Goal: Task Accomplishment & Management: Manage account settings

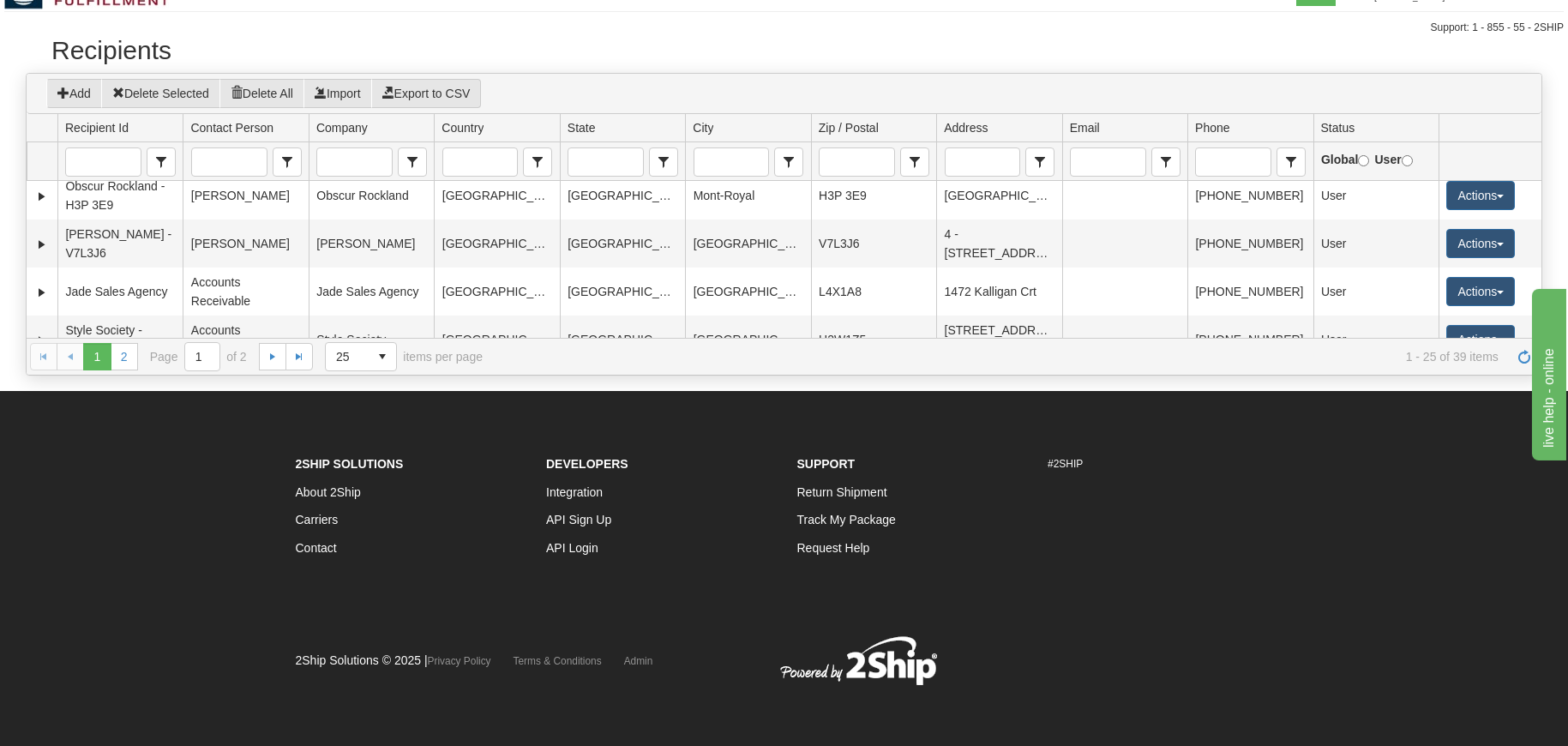
scroll to position [847, 0]
click at [83, 96] on button "Add" at bounding box center [74, 94] width 56 height 30
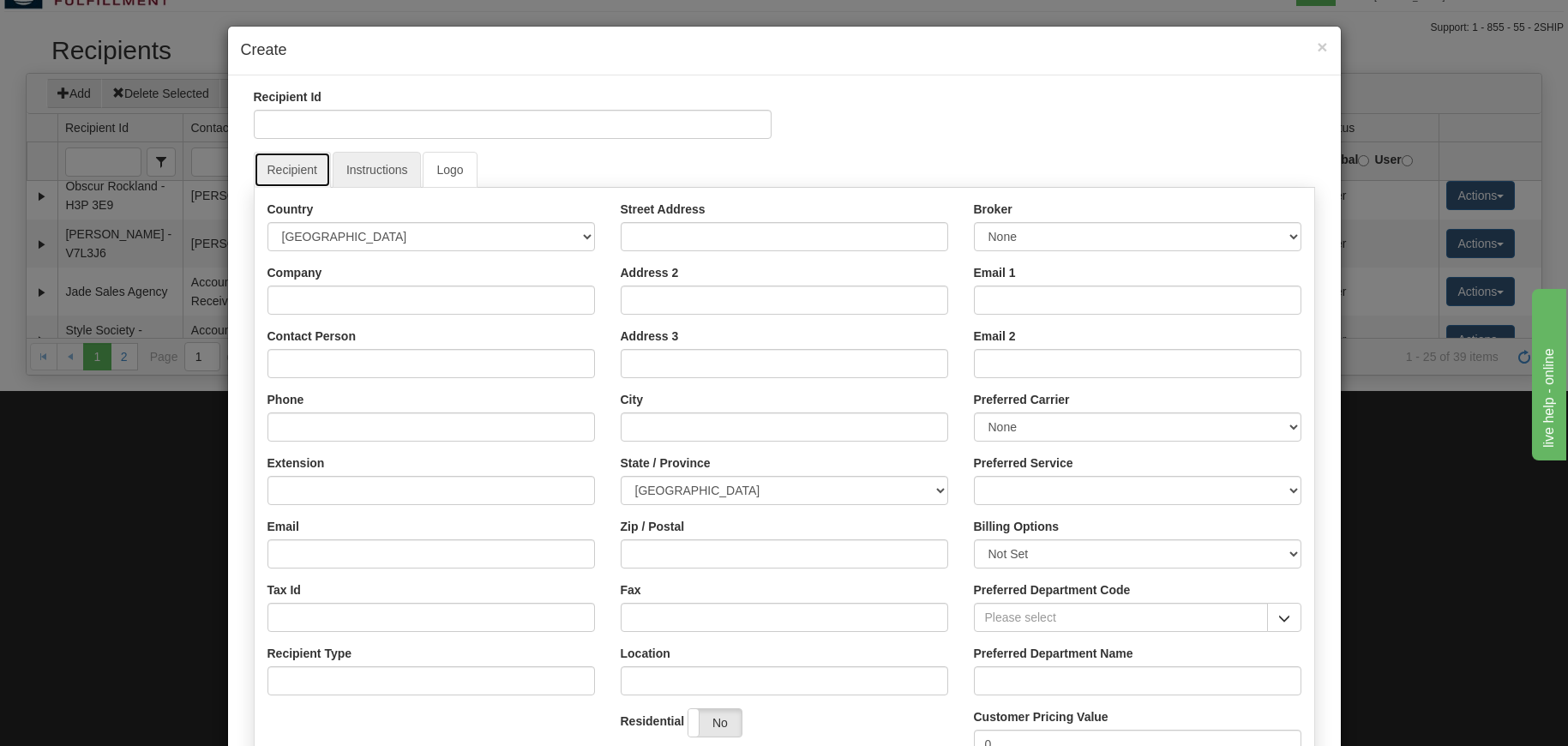
drag, startPoint x: 313, startPoint y: 163, endPoint x: 378, endPoint y: 164, distance: 65.0
click at [317, 164] on link "Recipient" at bounding box center [292, 169] width 77 height 36
drag, startPoint x: 378, startPoint y: 163, endPoint x: 420, endPoint y: 163, distance: 42.0
click at [378, 163] on link "Instructions" at bounding box center [377, 169] width 89 height 36
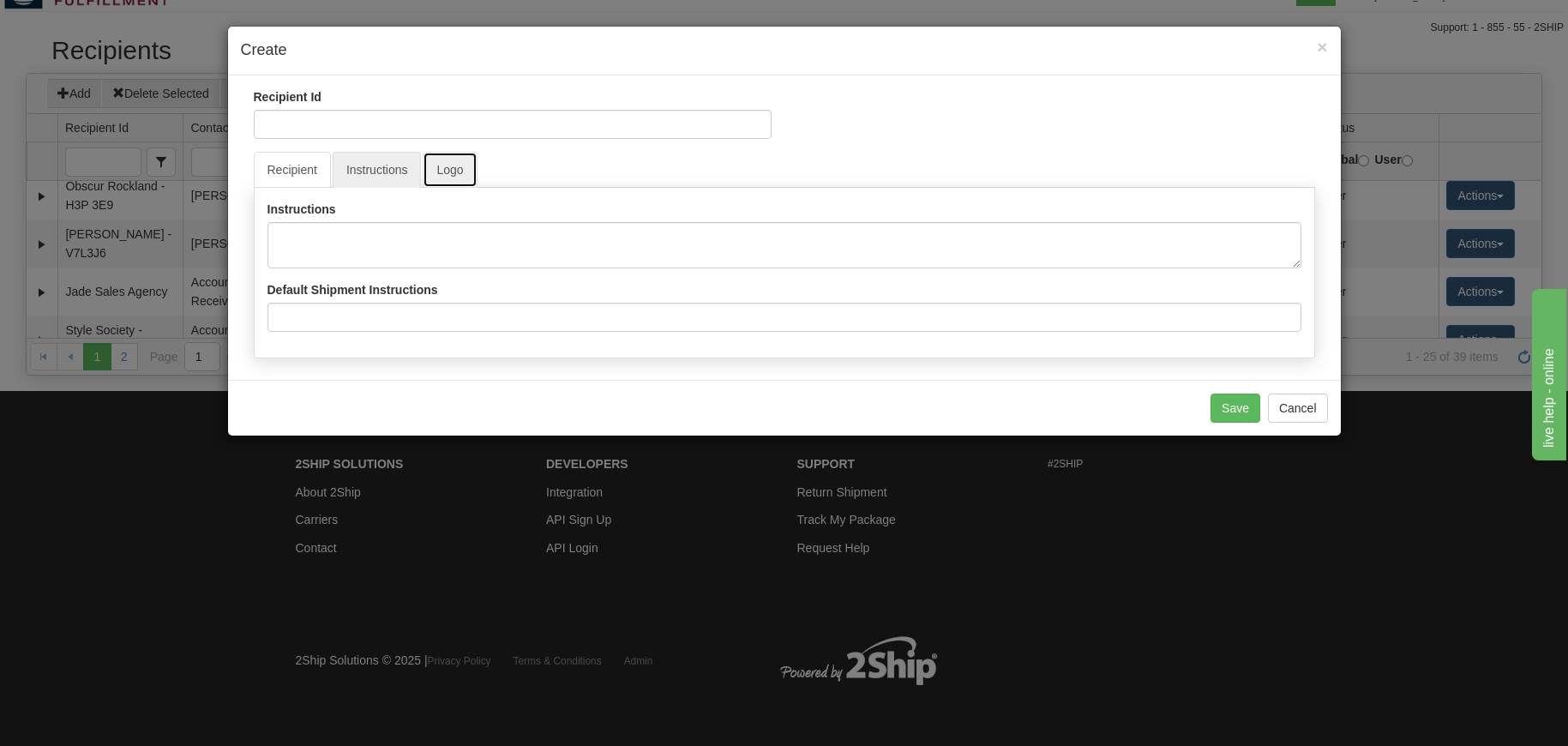
click at [447, 163] on link "Logo" at bounding box center [450, 169] width 54 height 36
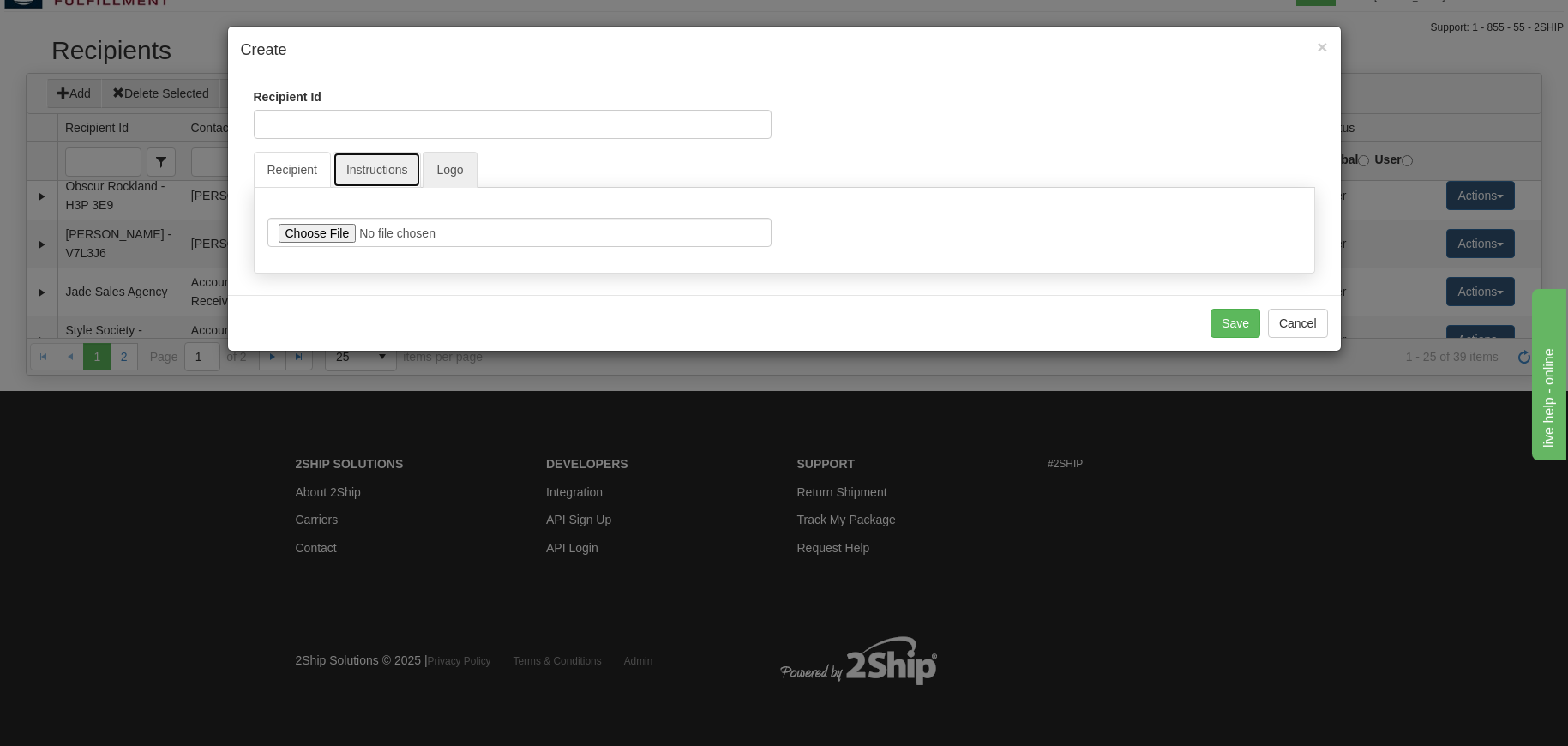
click at [359, 160] on link "Instructions" at bounding box center [377, 169] width 89 height 36
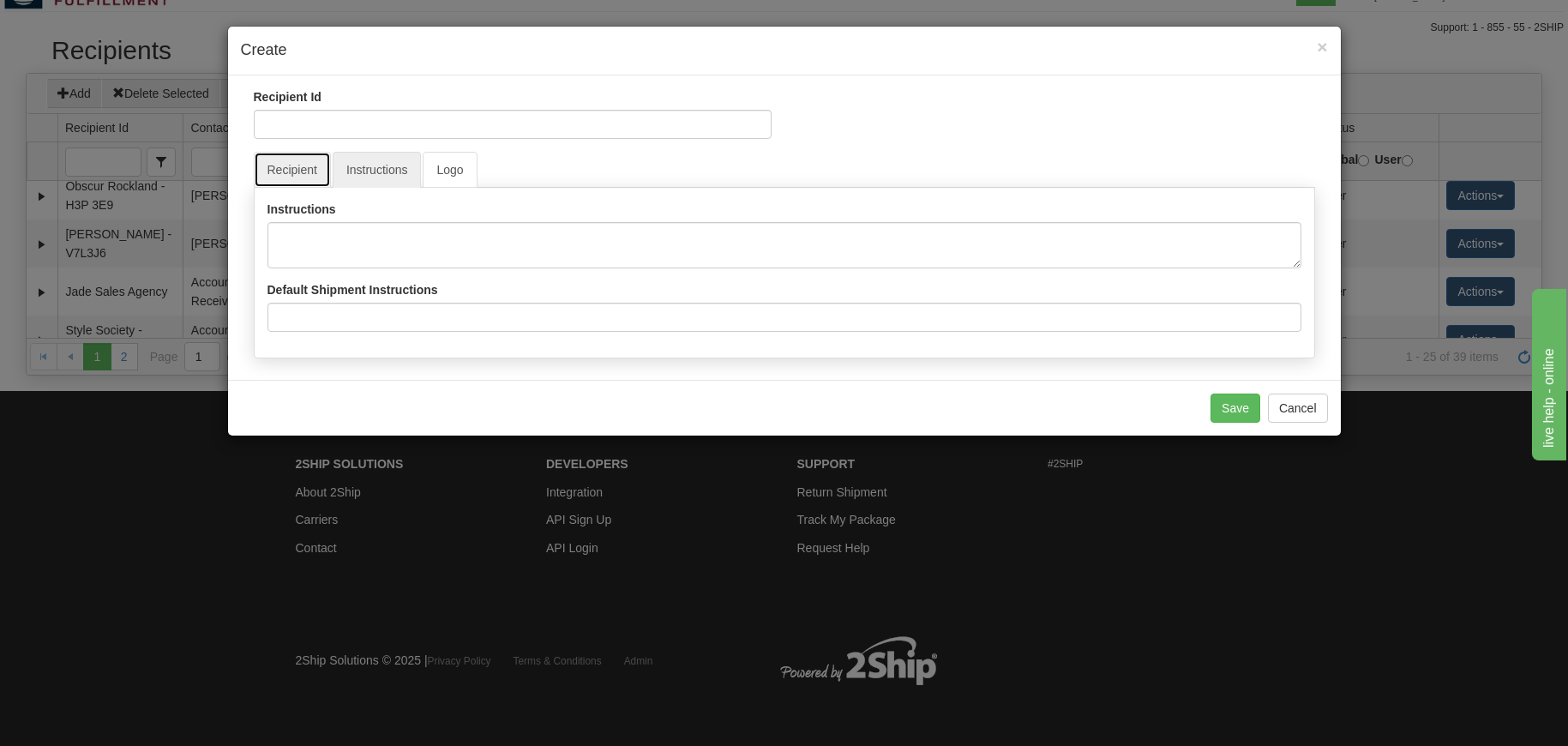
click at [309, 169] on link "Recipient" at bounding box center [292, 169] width 77 height 36
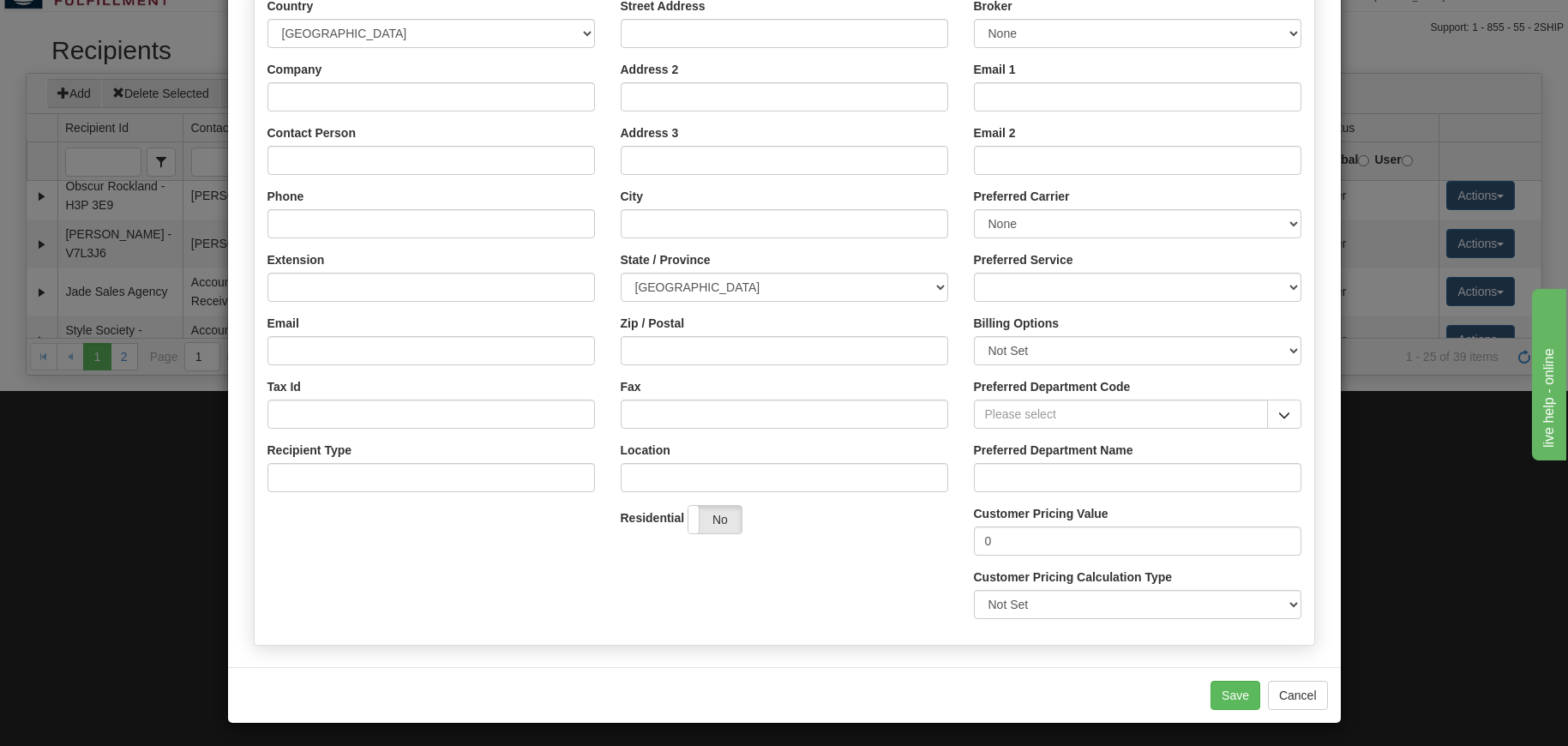
scroll to position [209, 0]
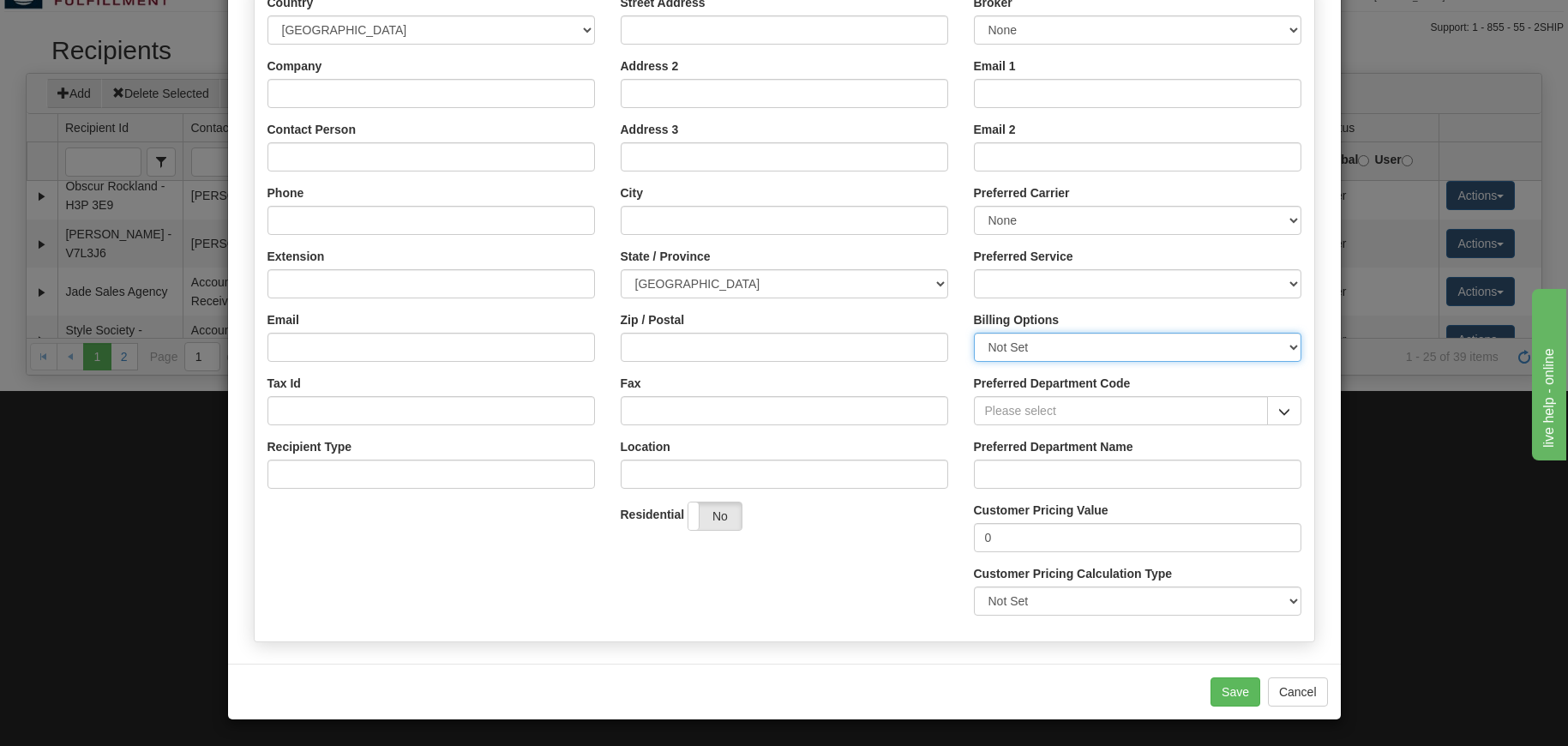
click at [974, 333] on select "Not Set Sender Recipient Third Party Collect" at bounding box center [1137, 347] width 327 height 30
select select "3"
click option "Third Party" at bounding box center [0, 0] width 0 height 0
click at [1297, 691] on button "Cancel" at bounding box center [1298, 692] width 60 height 30
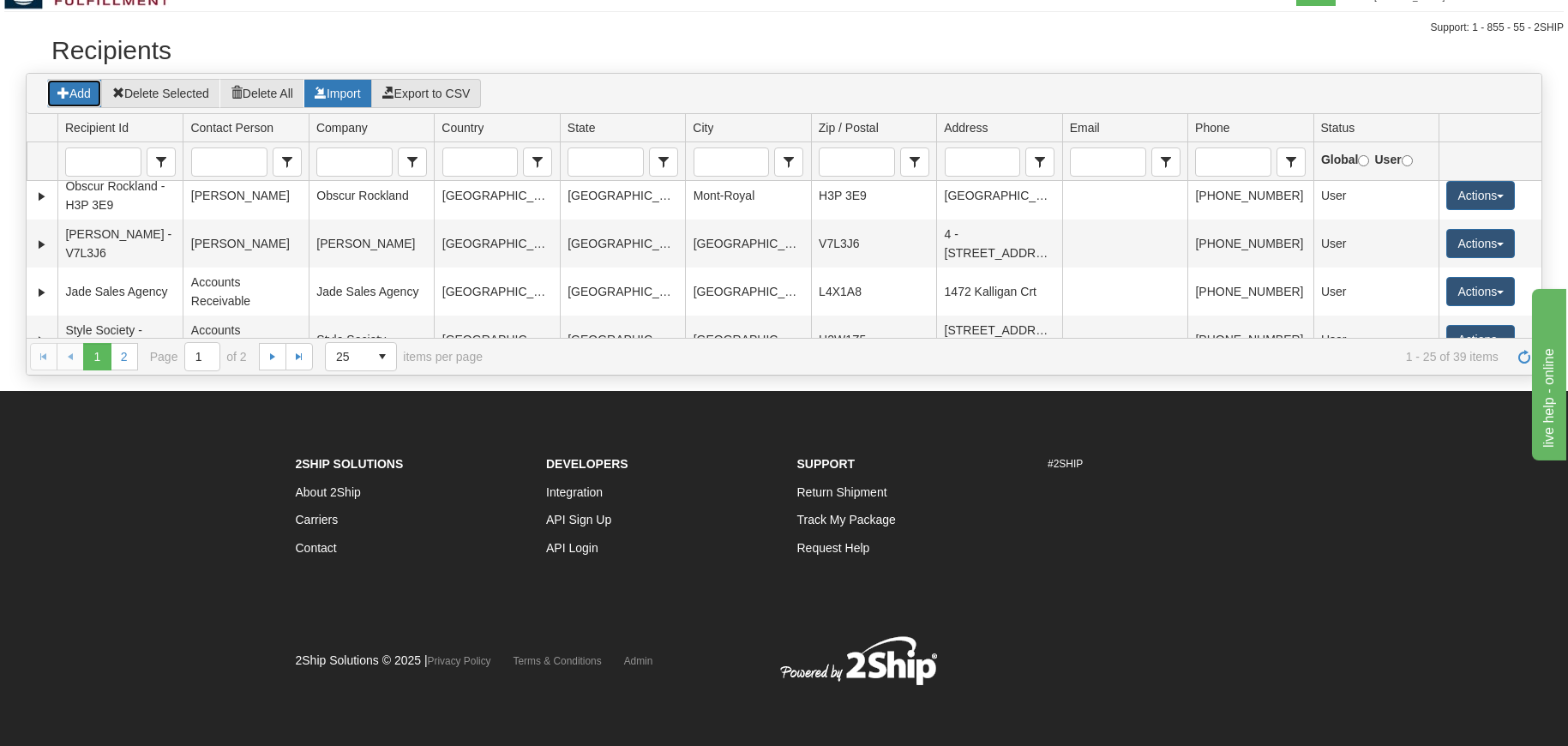
scroll to position [0, 0]
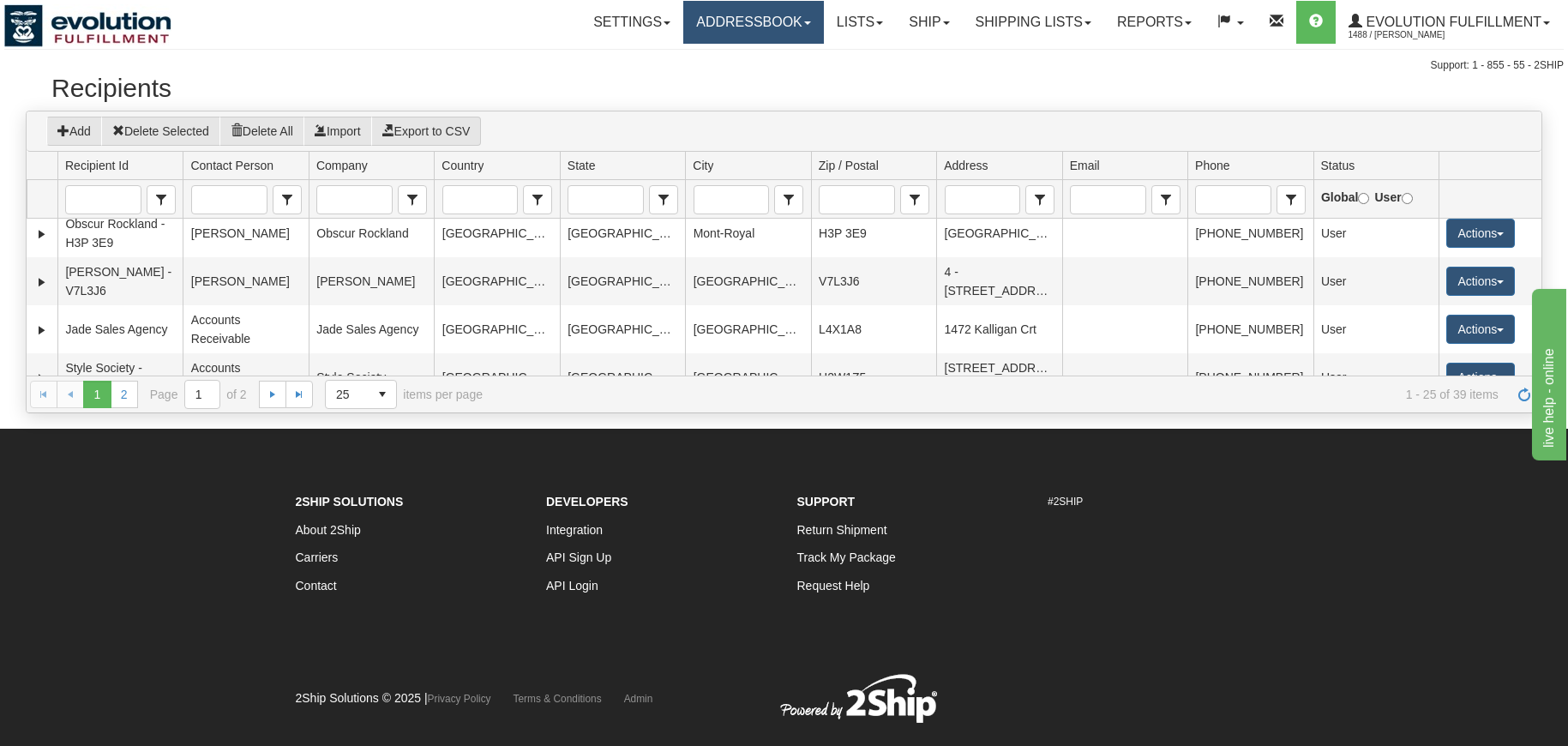
click at [702, 35] on link "Addressbook" at bounding box center [754, 22] width 141 height 43
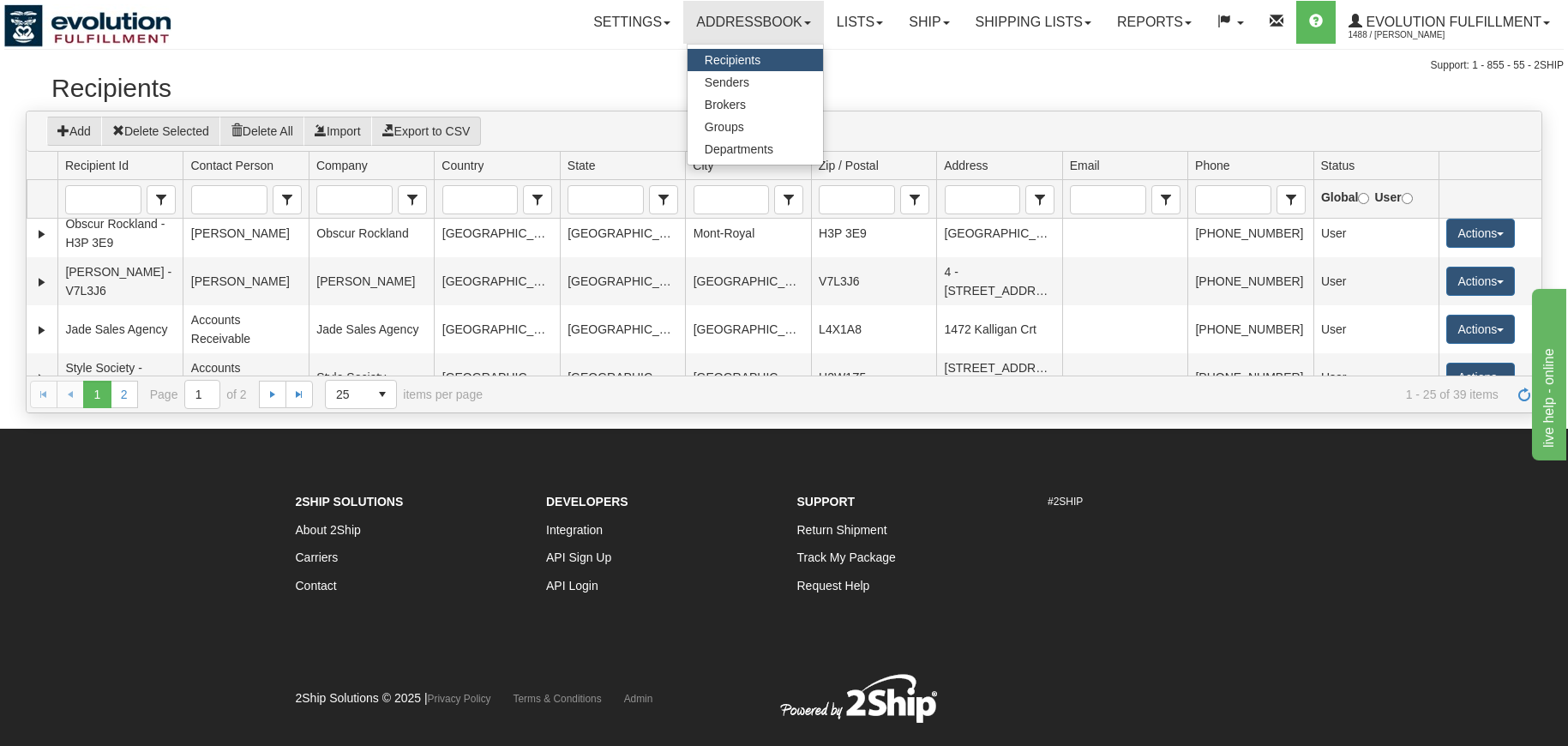
click at [607, 104] on div "Recipients" at bounding box center [784, 92] width 1517 height 36
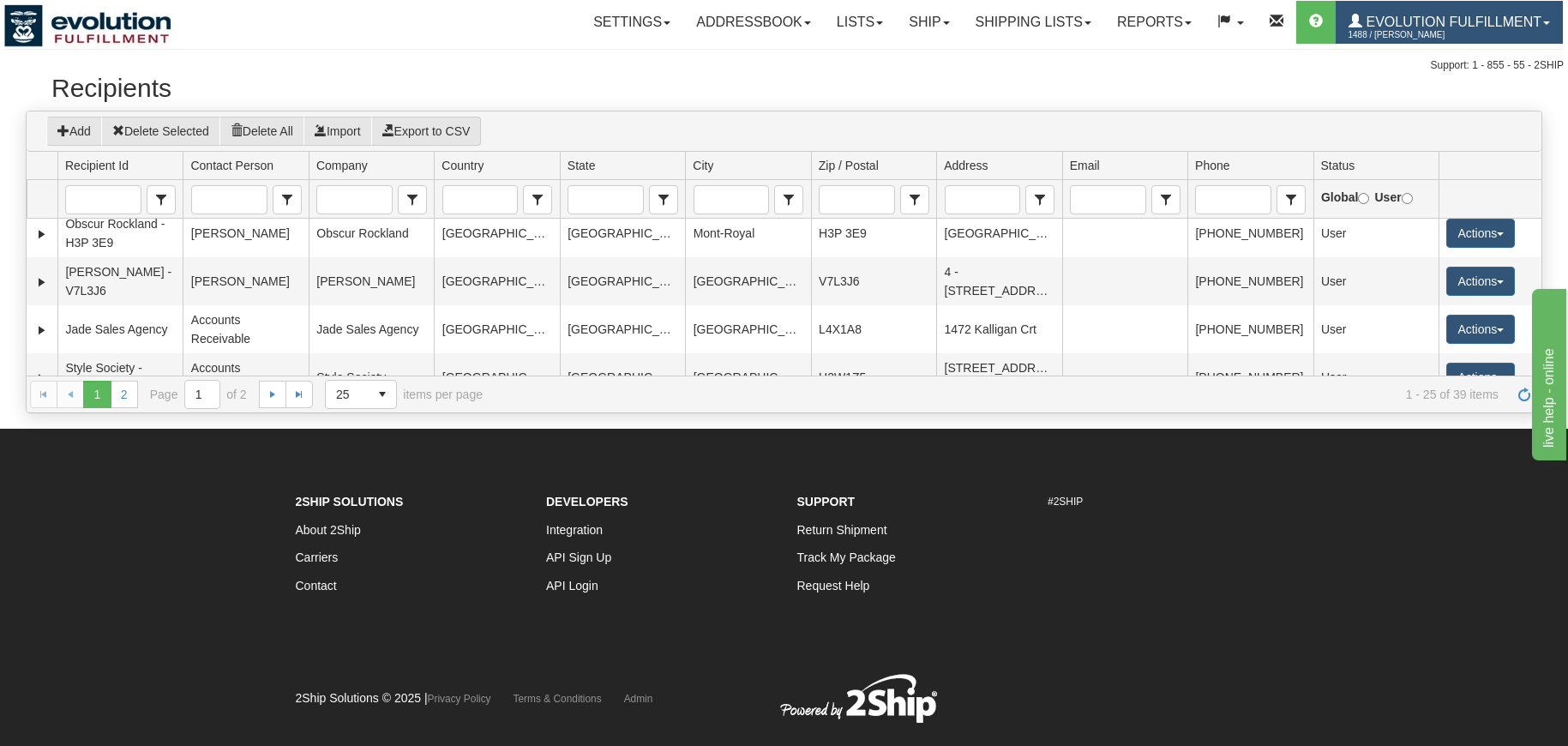
click at [1460, 19] on span "Evolution Fulfillment" at bounding box center [1452, 22] width 179 height 15
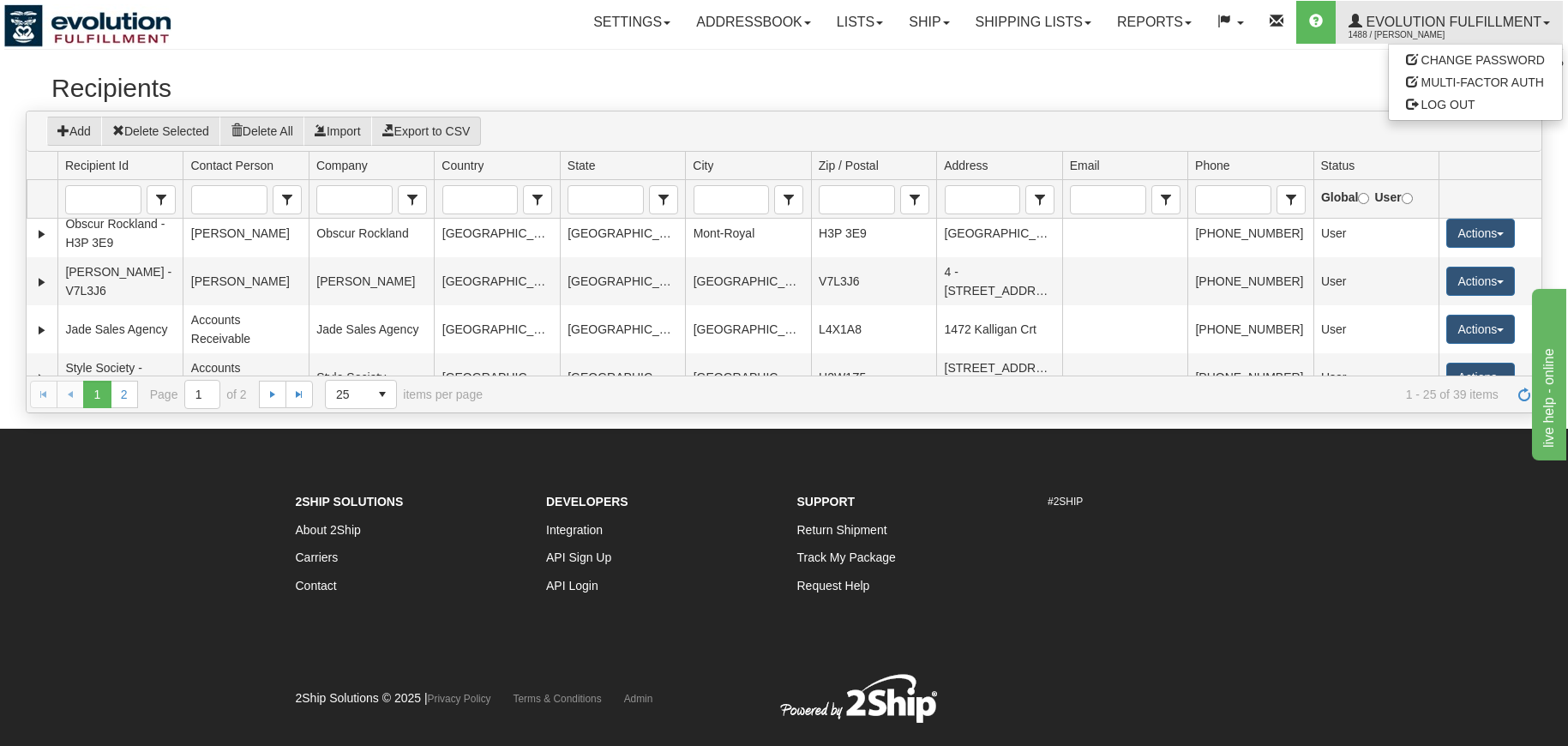
click at [1313, 93] on h2 "Recipients" at bounding box center [784, 88] width 1466 height 29
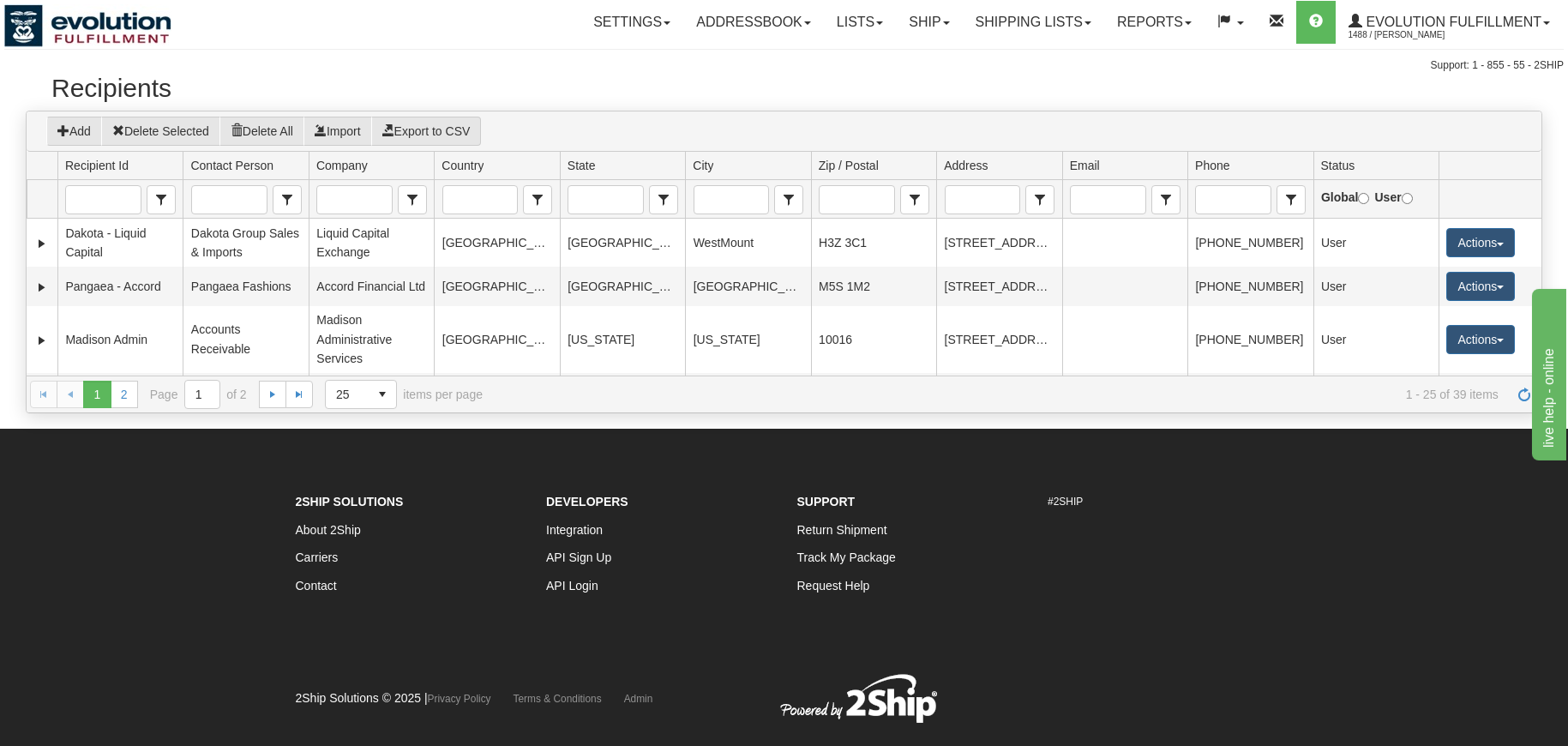
drag, startPoint x: 25, startPoint y: 27, endPoint x: 106, endPoint y: 34, distance: 81.3
click at [30, 27] on img at bounding box center [88, 25] width 168 height 43
click at [1430, 30] on span "1488 / [PERSON_NAME]" at bounding box center [1413, 36] width 128 height 17
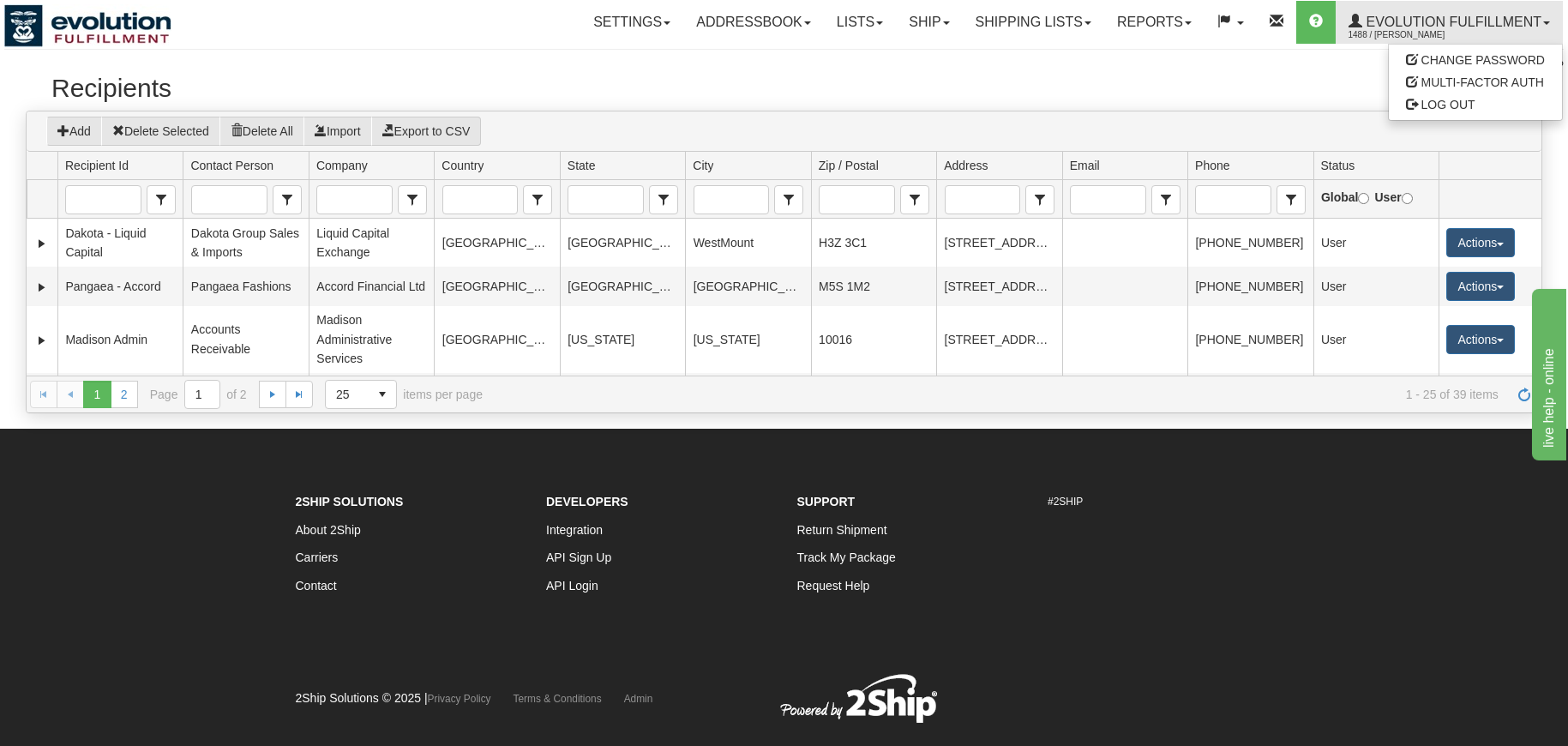
click at [1239, 86] on h2 "Recipients" at bounding box center [784, 88] width 1466 height 29
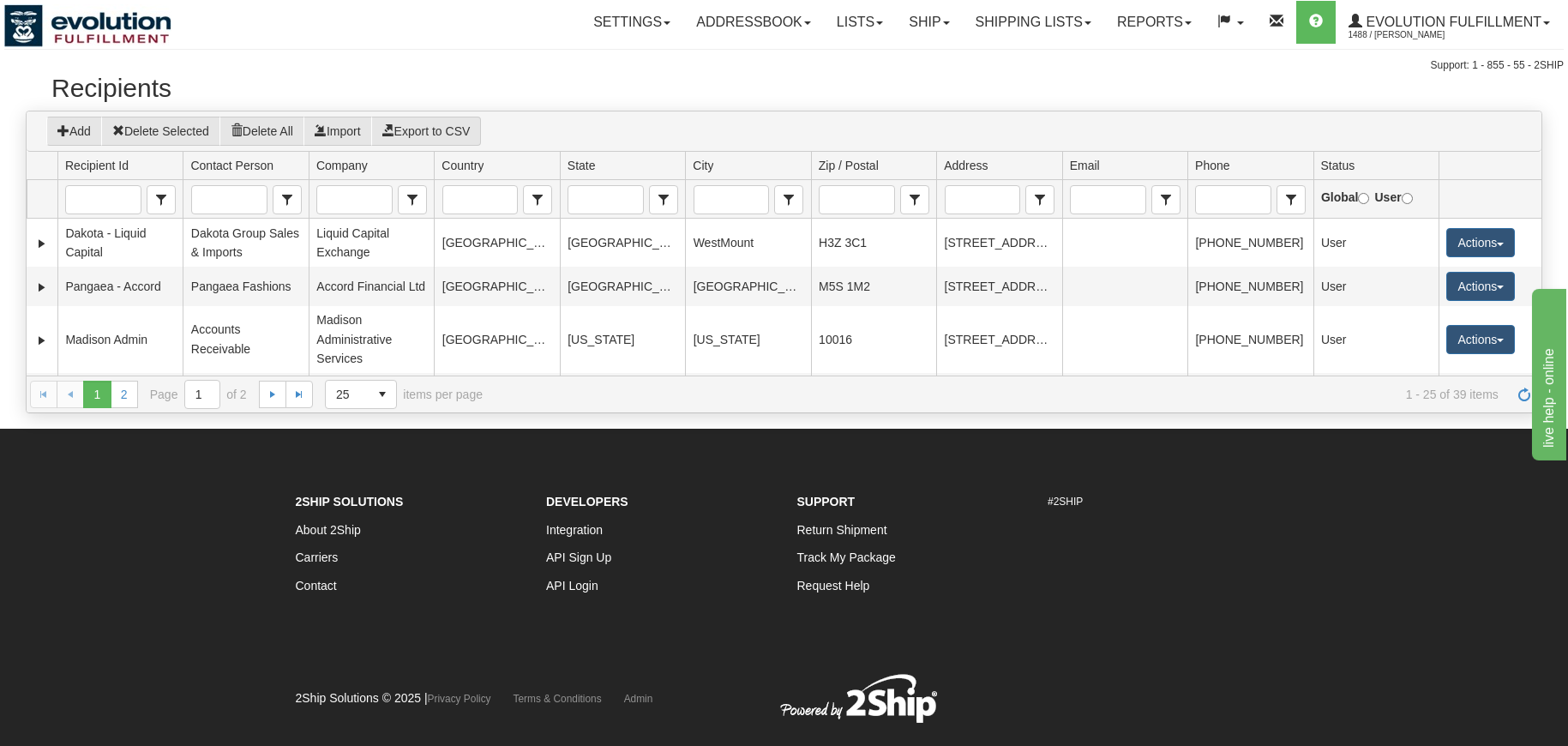
click at [842, 62] on div "Support: 1 - 855 - 55 - 2SHIP" at bounding box center [784, 65] width 1559 height 15
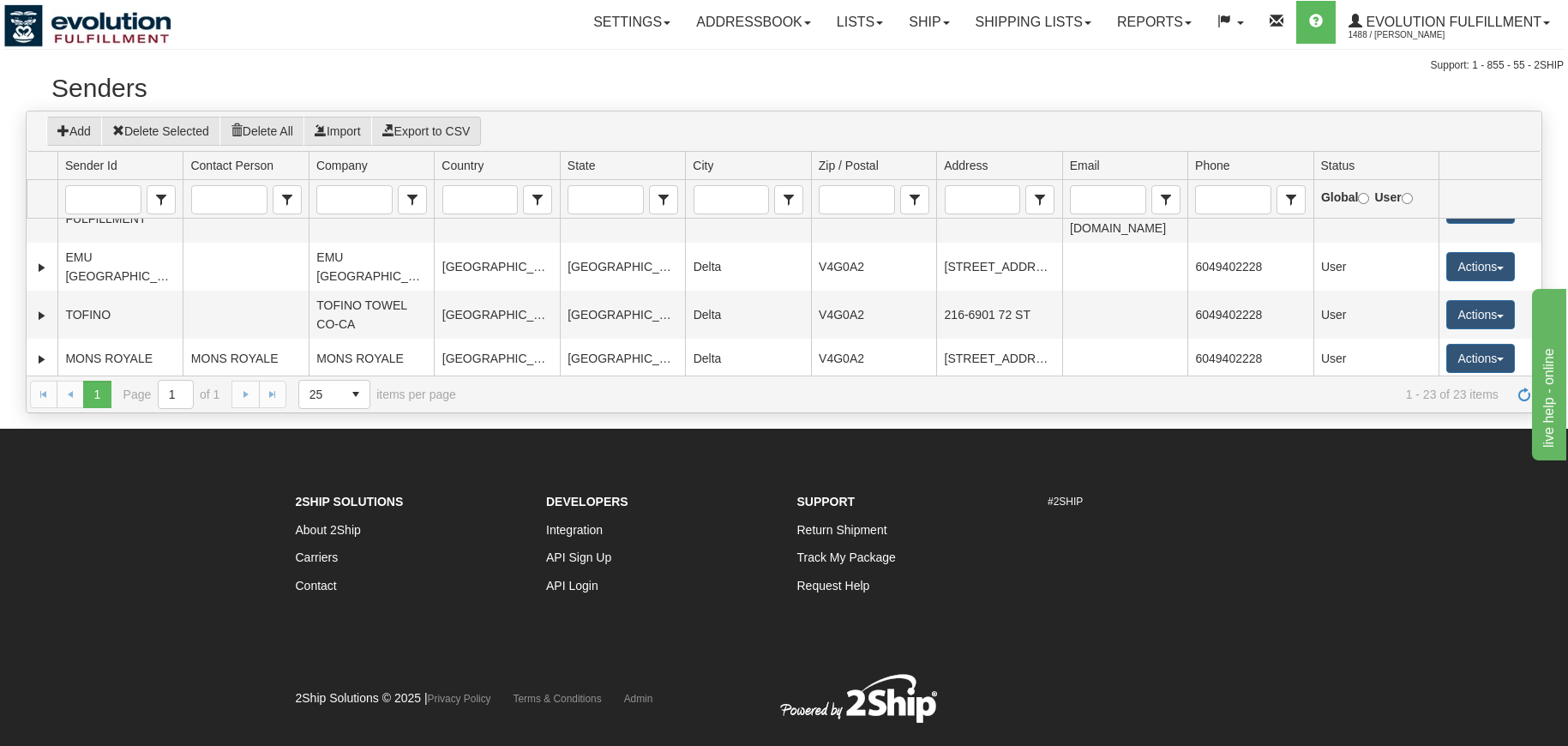
scroll to position [846, 0]
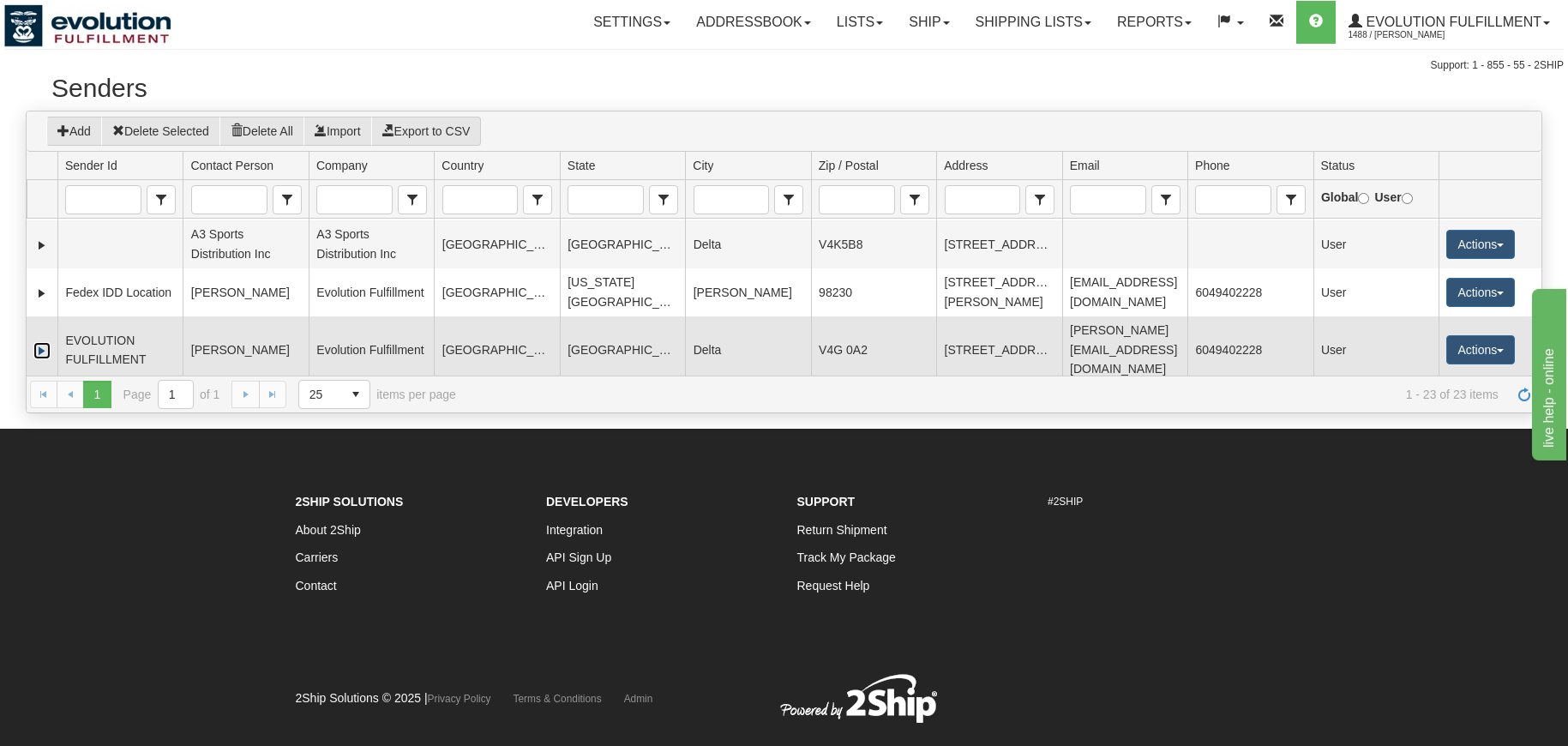
click at [36, 349] on link "Expand" at bounding box center [43, 351] width 17 height 17
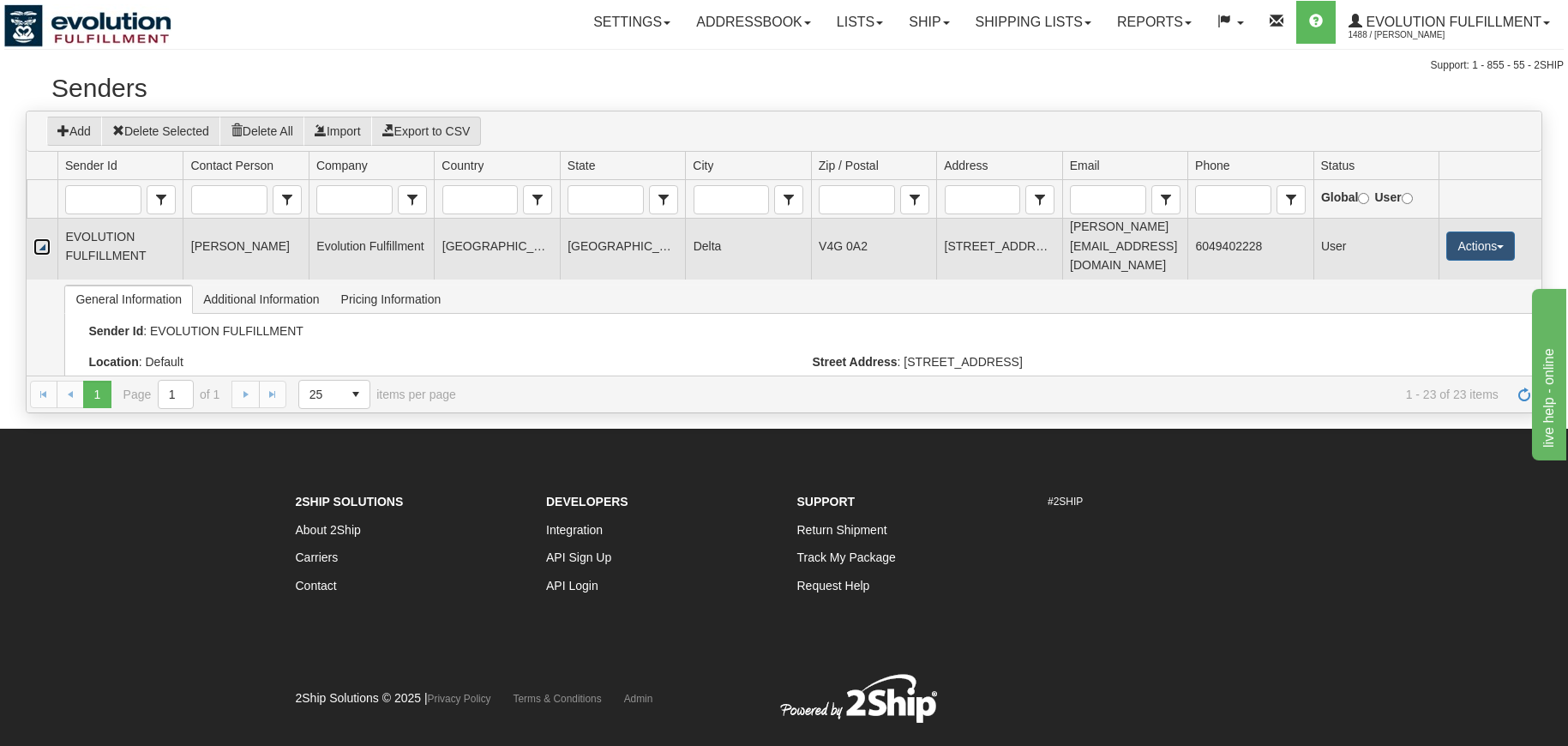
scroll to position [901, 0]
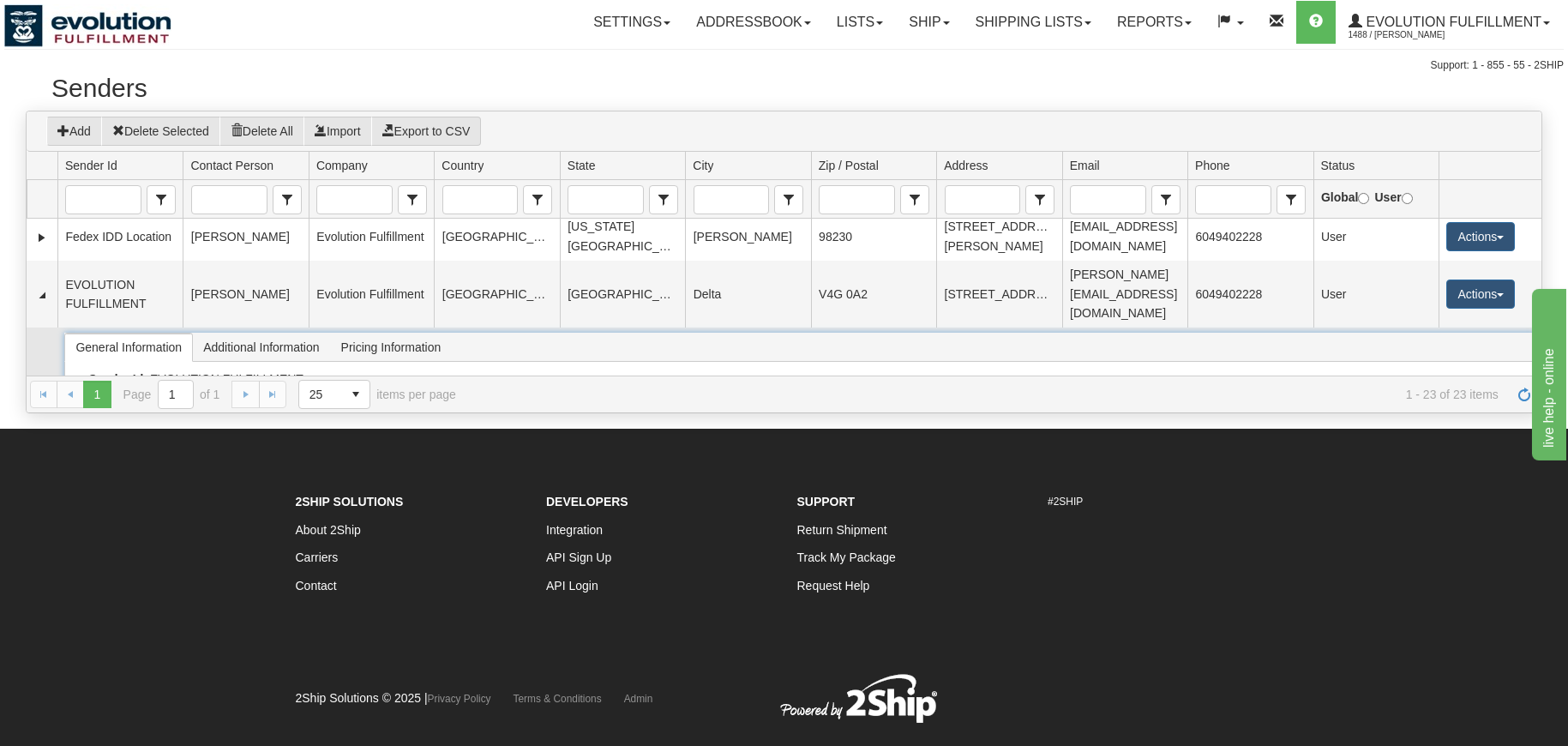
click at [233, 333] on li "Additional Information" at bounding box center [260, 347] width 138 height 30
click at [370, 346] on span "Pricing Information" at bounding box center [391, 347] width 121 height 28
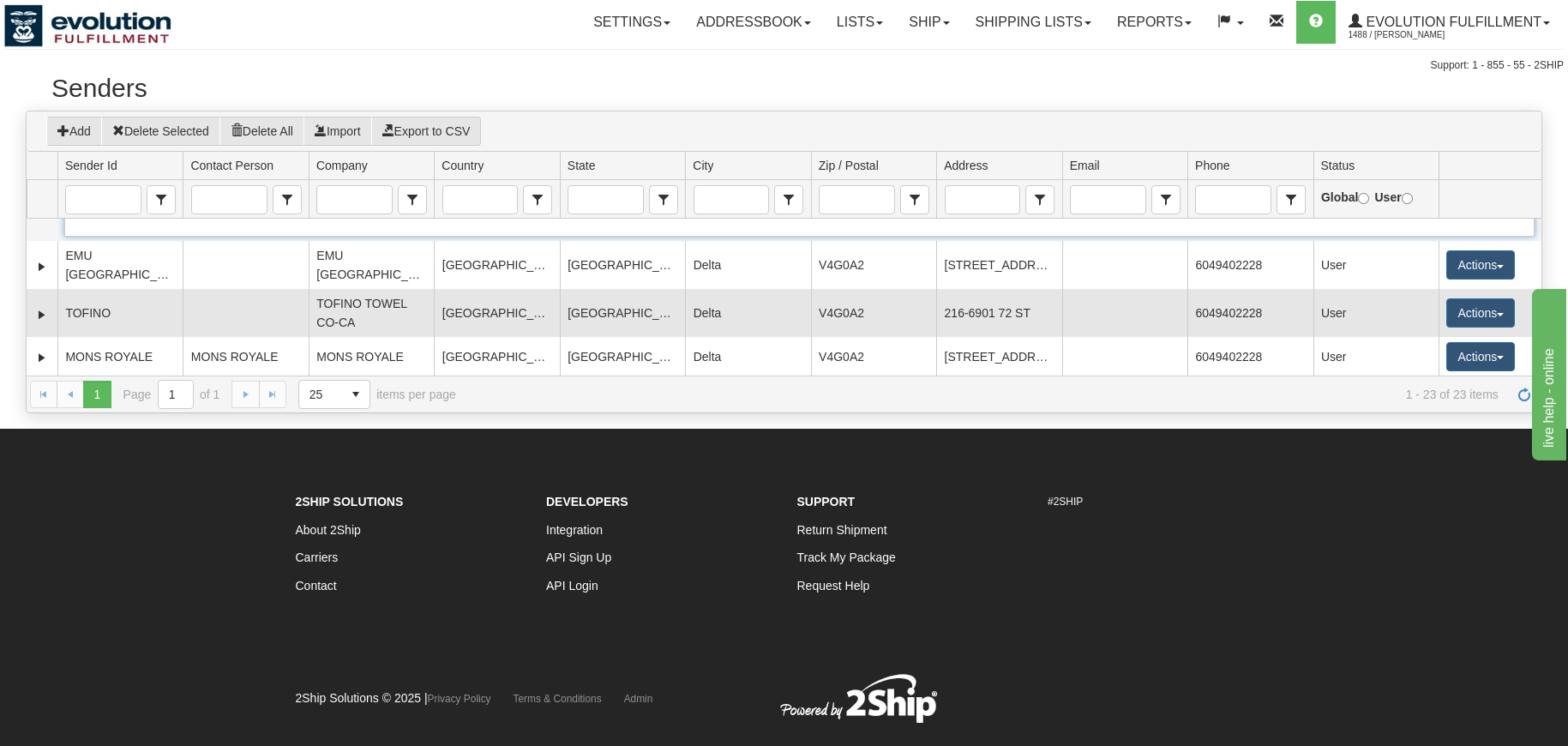
scroll to position [943, 0]
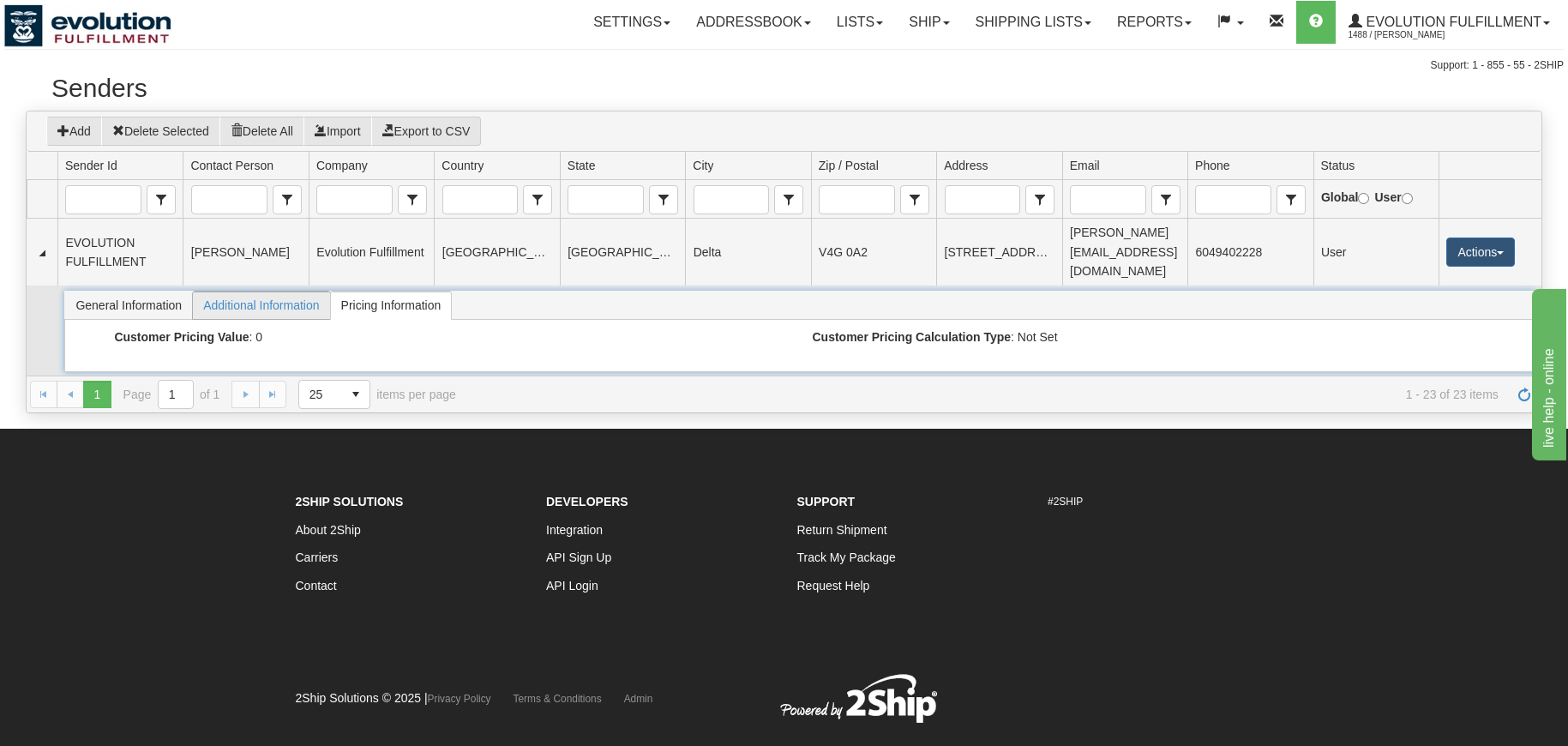
click at [234, 308] on span "Additional Information" at bounding box center [260, 306] width 136 height 28
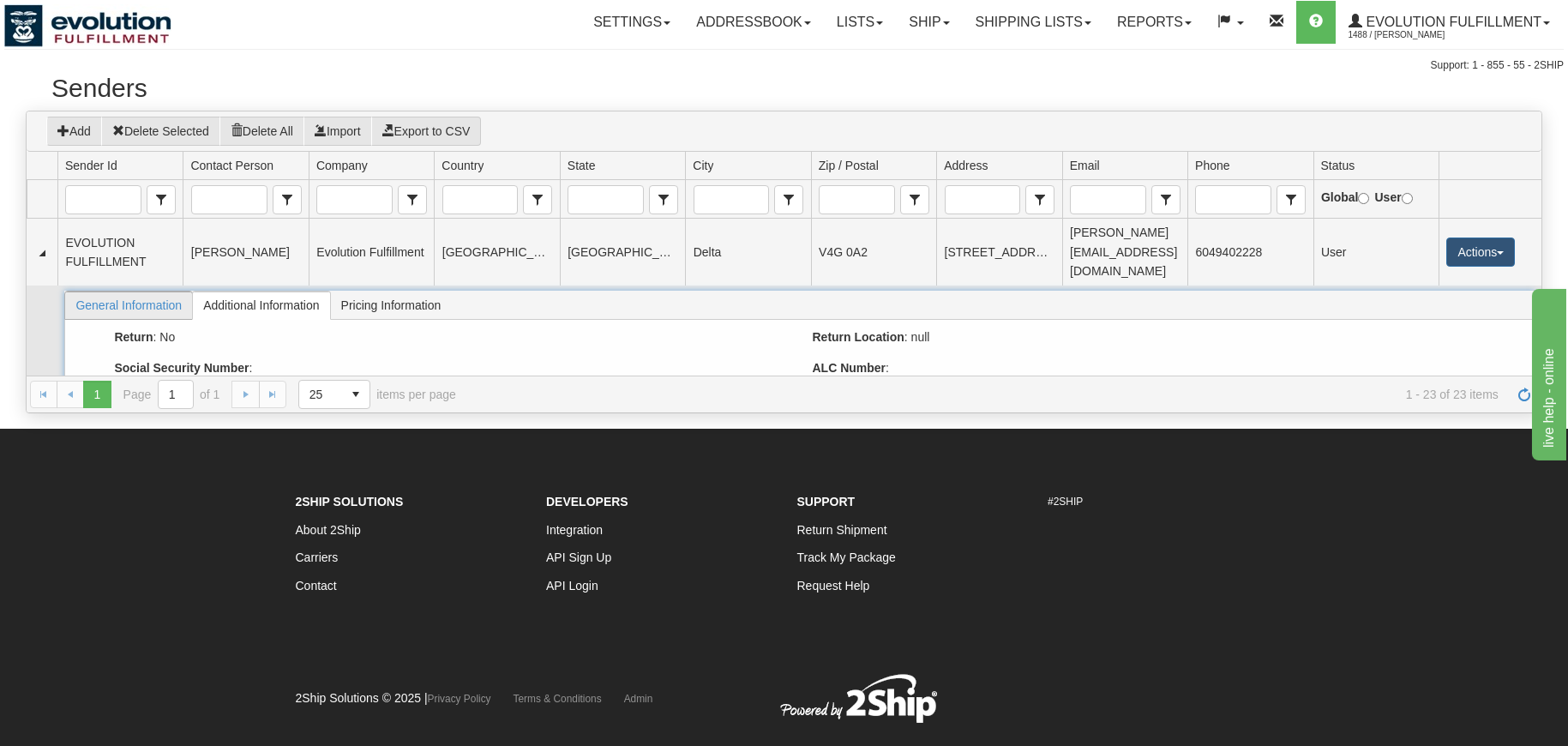
click at [149, 305] on span "General Information" at bounding box center [128, 306] width 127 height 28
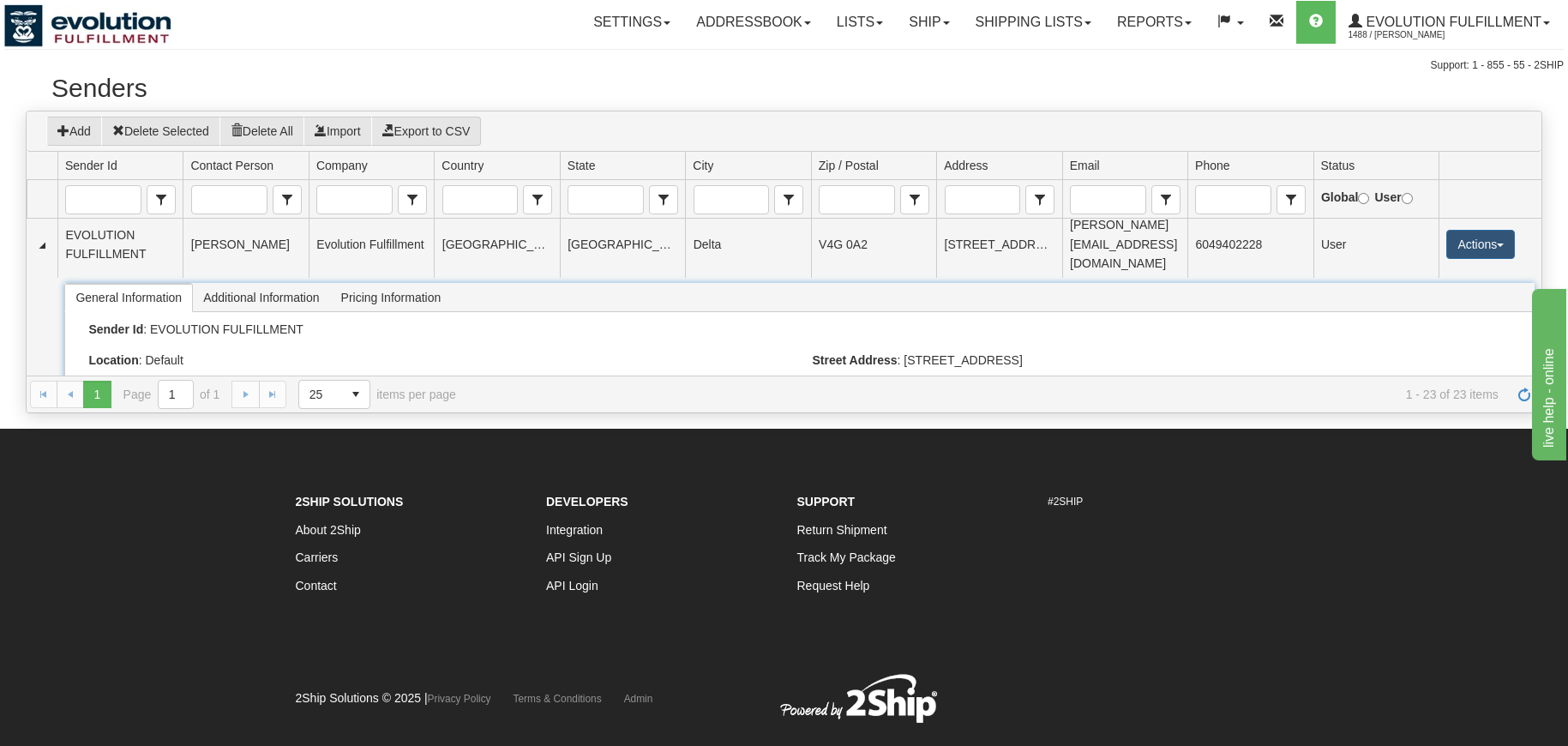
scroll to position [802, 0]
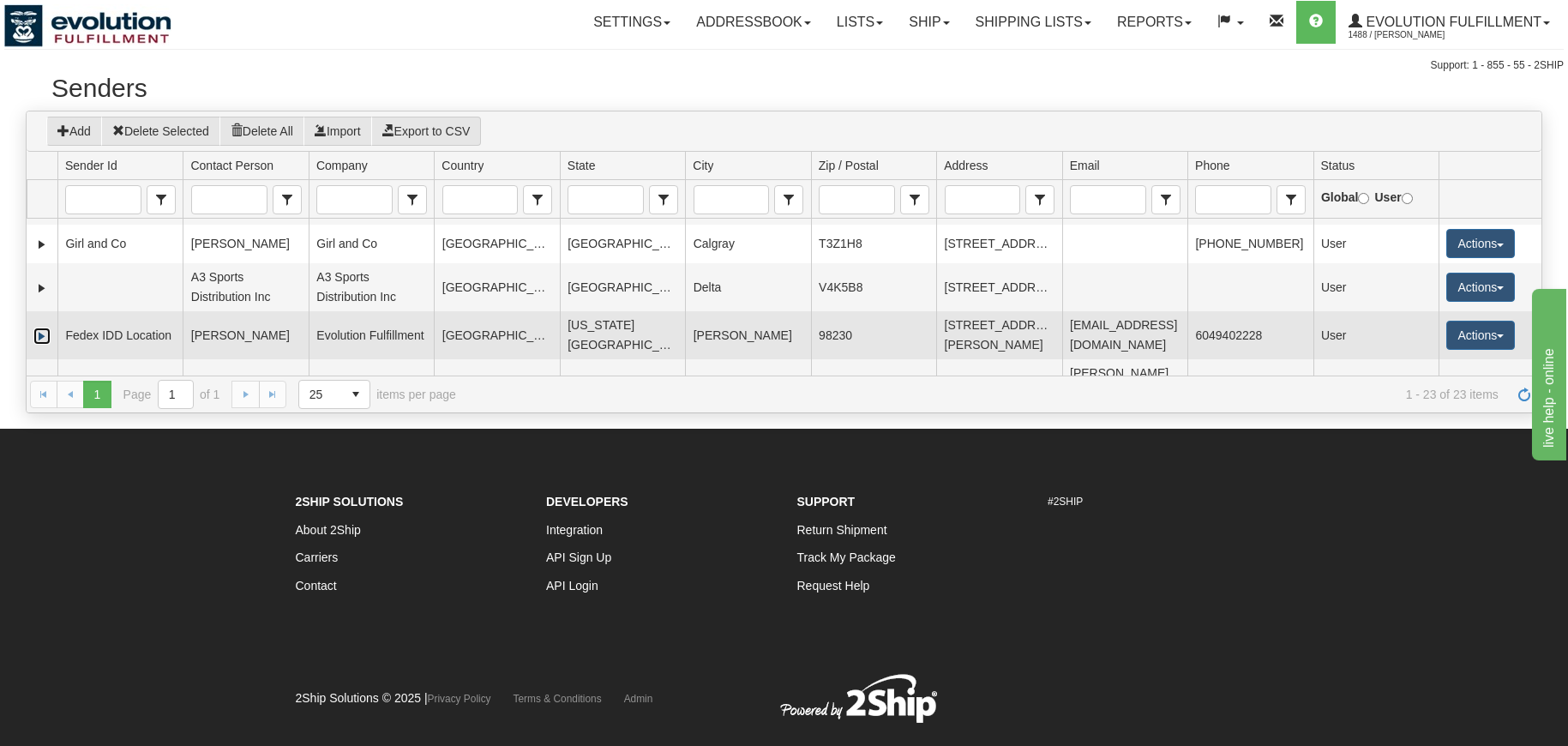
click at [43, 343] on link "Expand" at bounding box center [43, 336] width 17 height 17
click at [46, 341] on link "Collapse" at bounding box center [43, 336] width 17 height 17
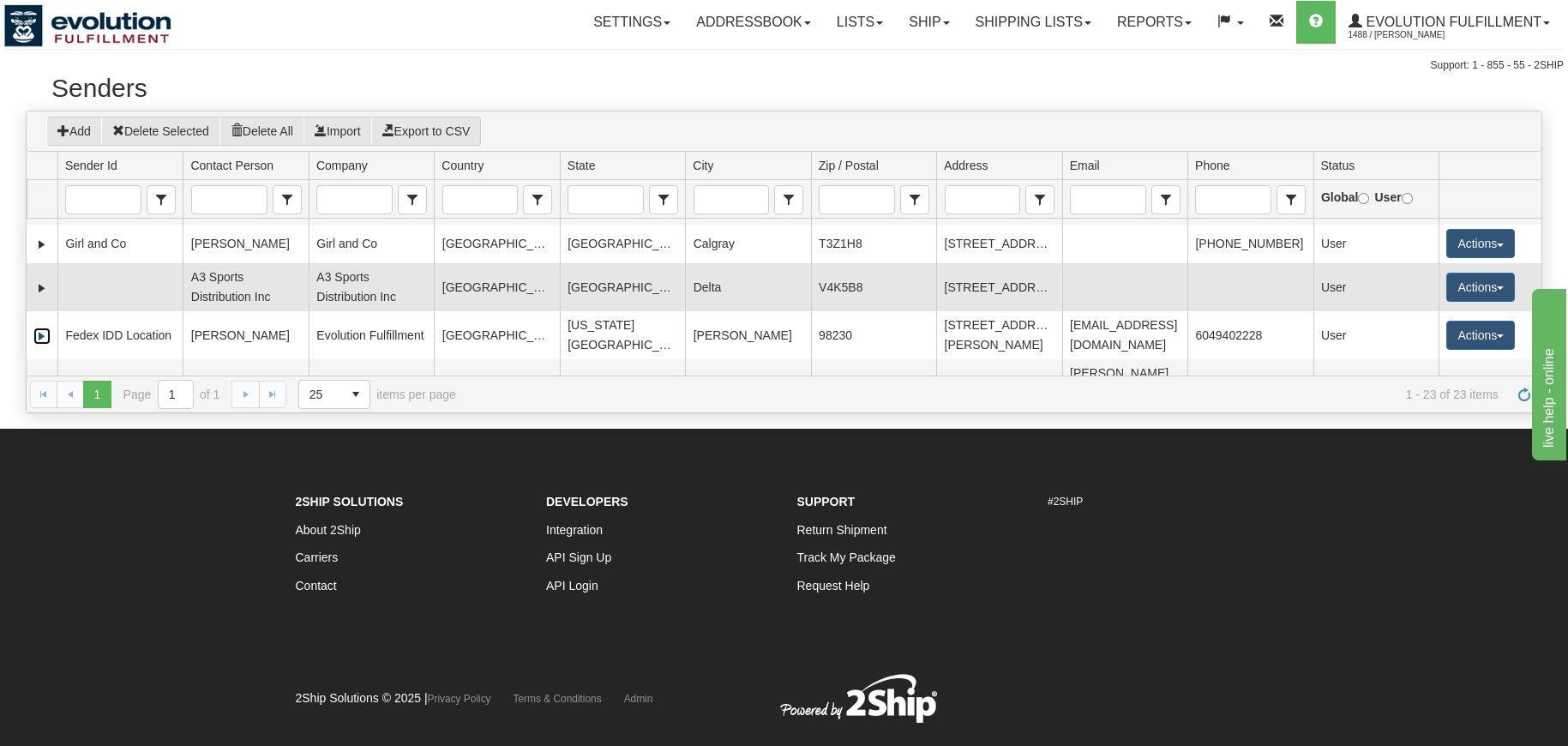
scroll to position [943, 0]
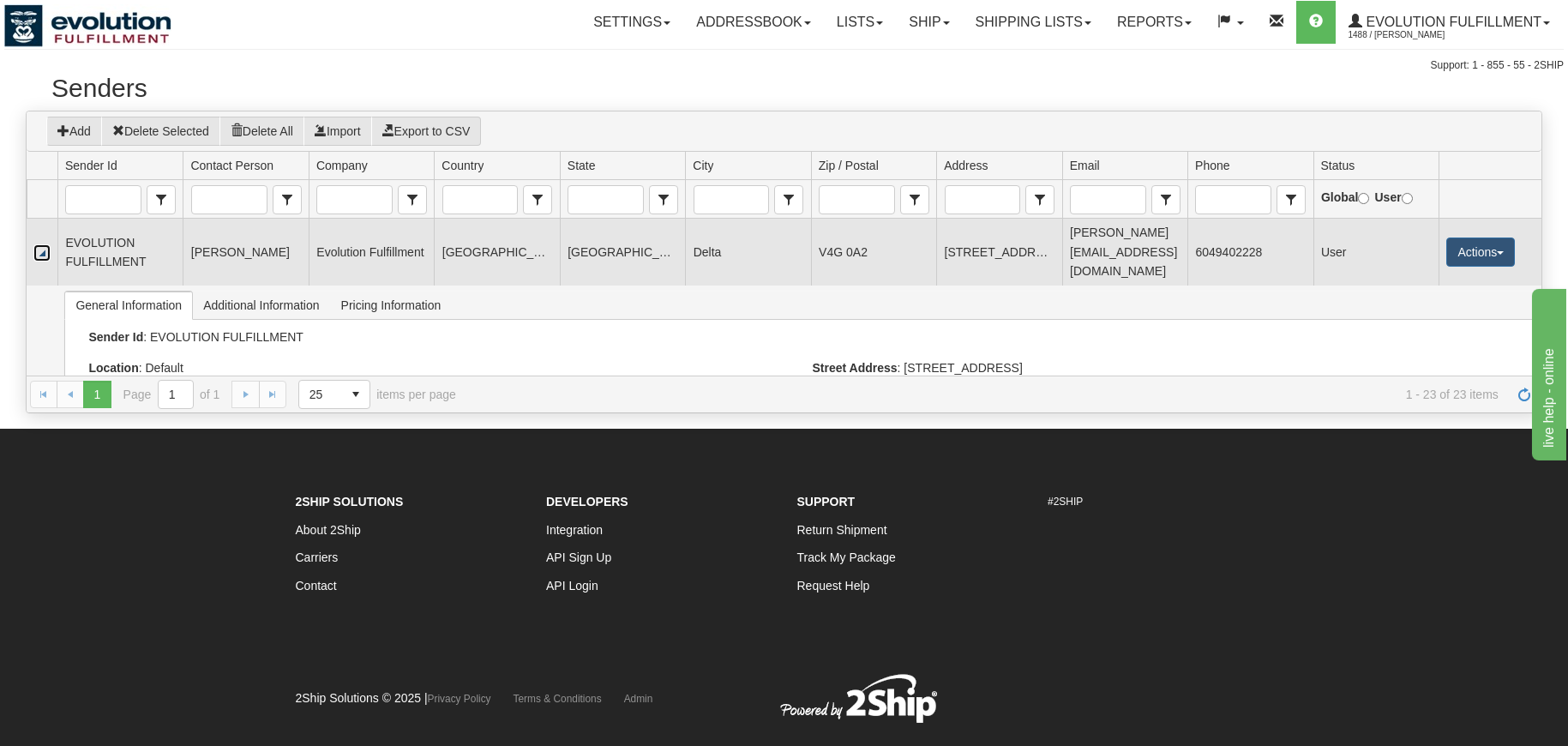
click at [50, 255] on link "Collapse" at bounding box center [43, 253] width 17 height 17
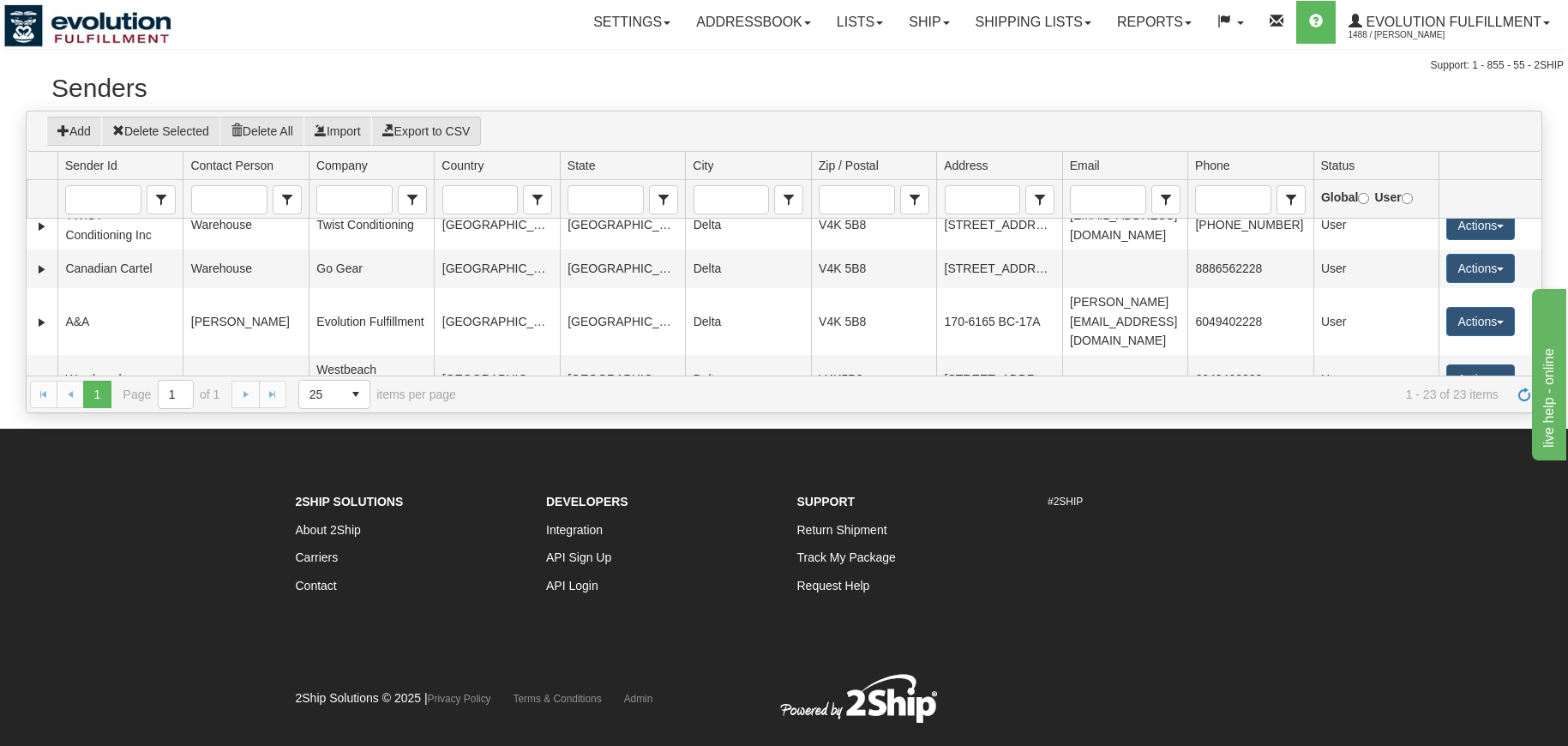
scroll to position [0, 0]
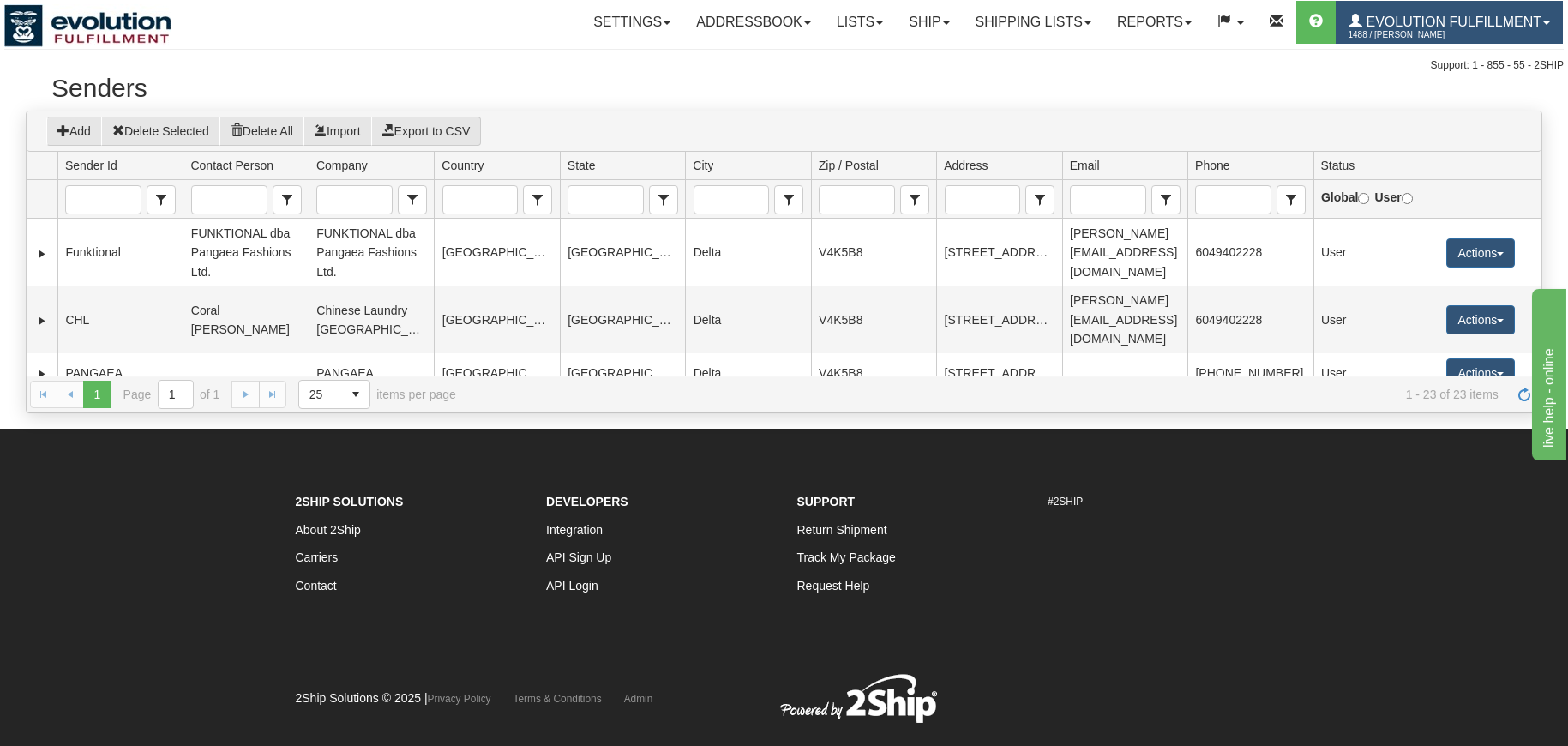
click at [1455, 21] on span "Evolution Fulfillment" at bounding box center [1452, 22] width 179 height 15
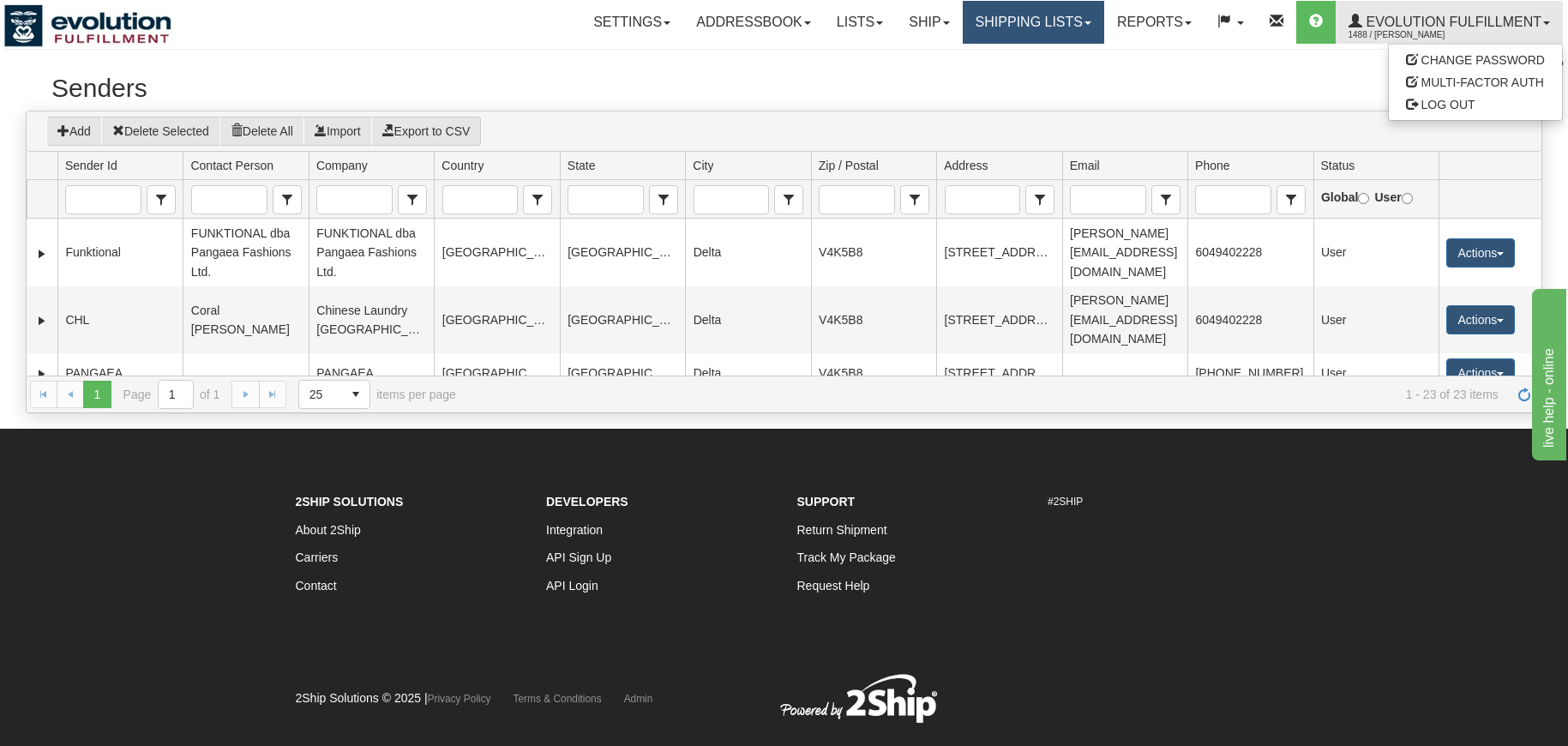
click at [1071, 17] on link "Shipping lists" at bounding box center [1033, 22] width 142 height 43
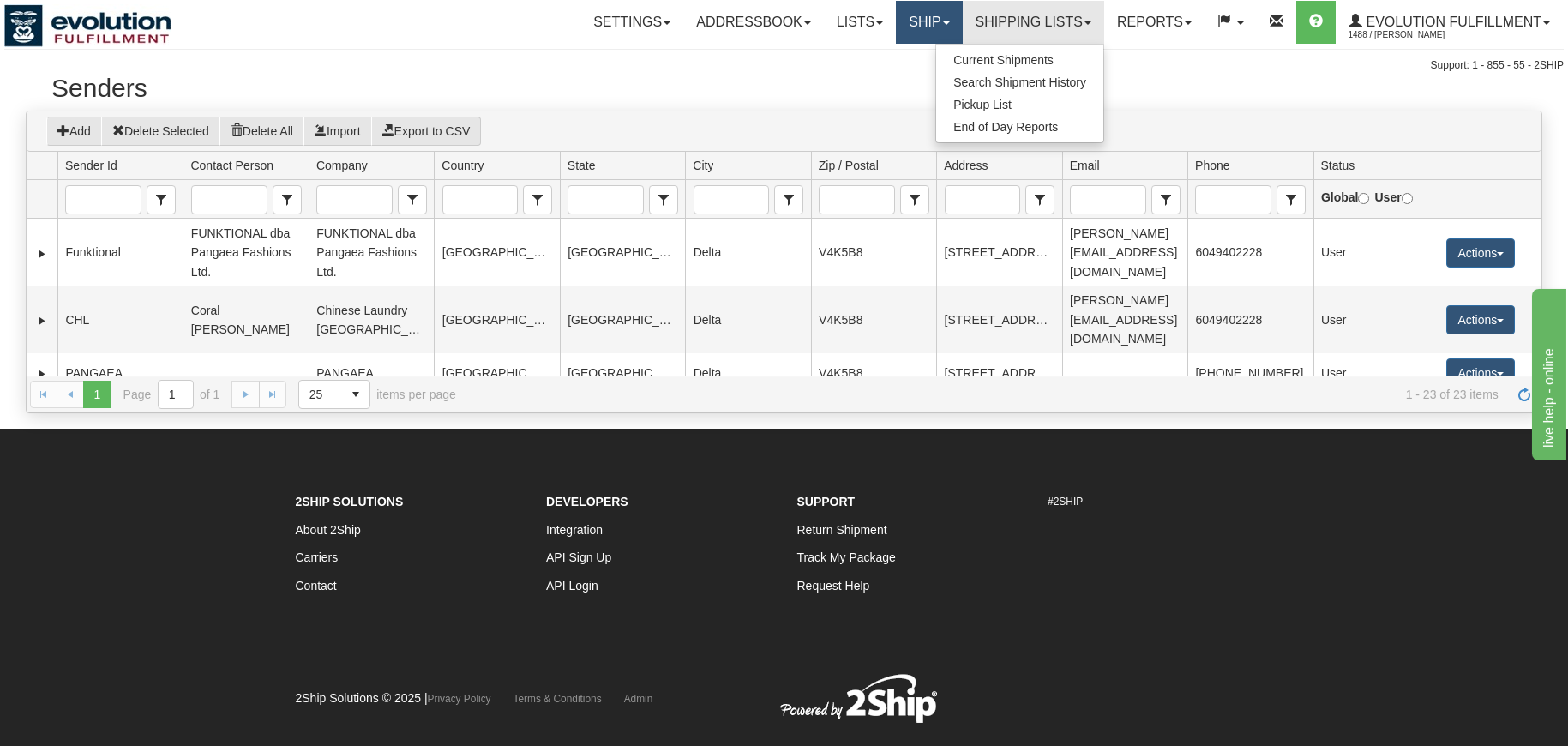
click at [896, 29] on link "Ship" at bounding box center [929, 22] width 66 height 43
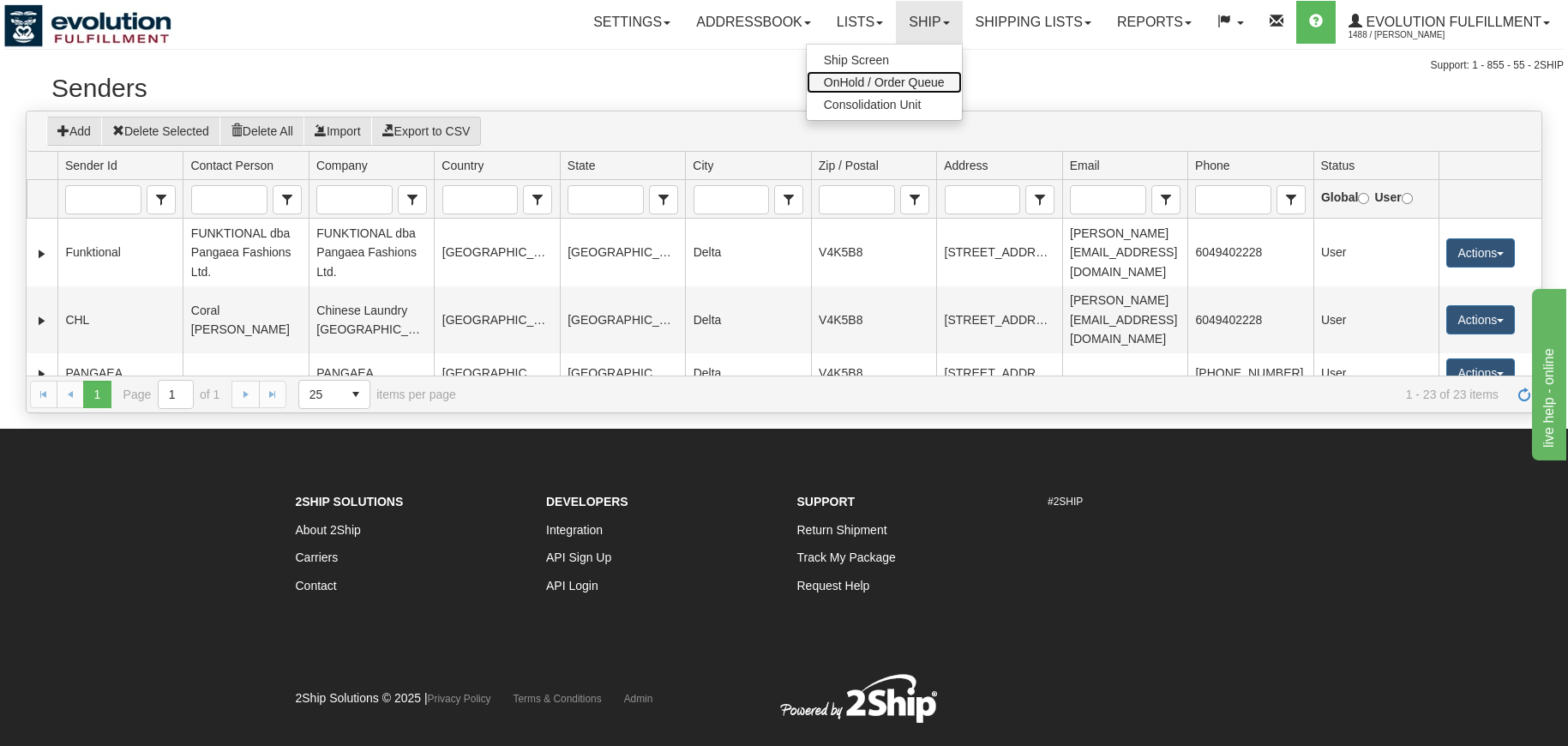
click at [830, 73] on link "OnHold / Order Queue" at bounding box center [884, 83] width 155 height 23
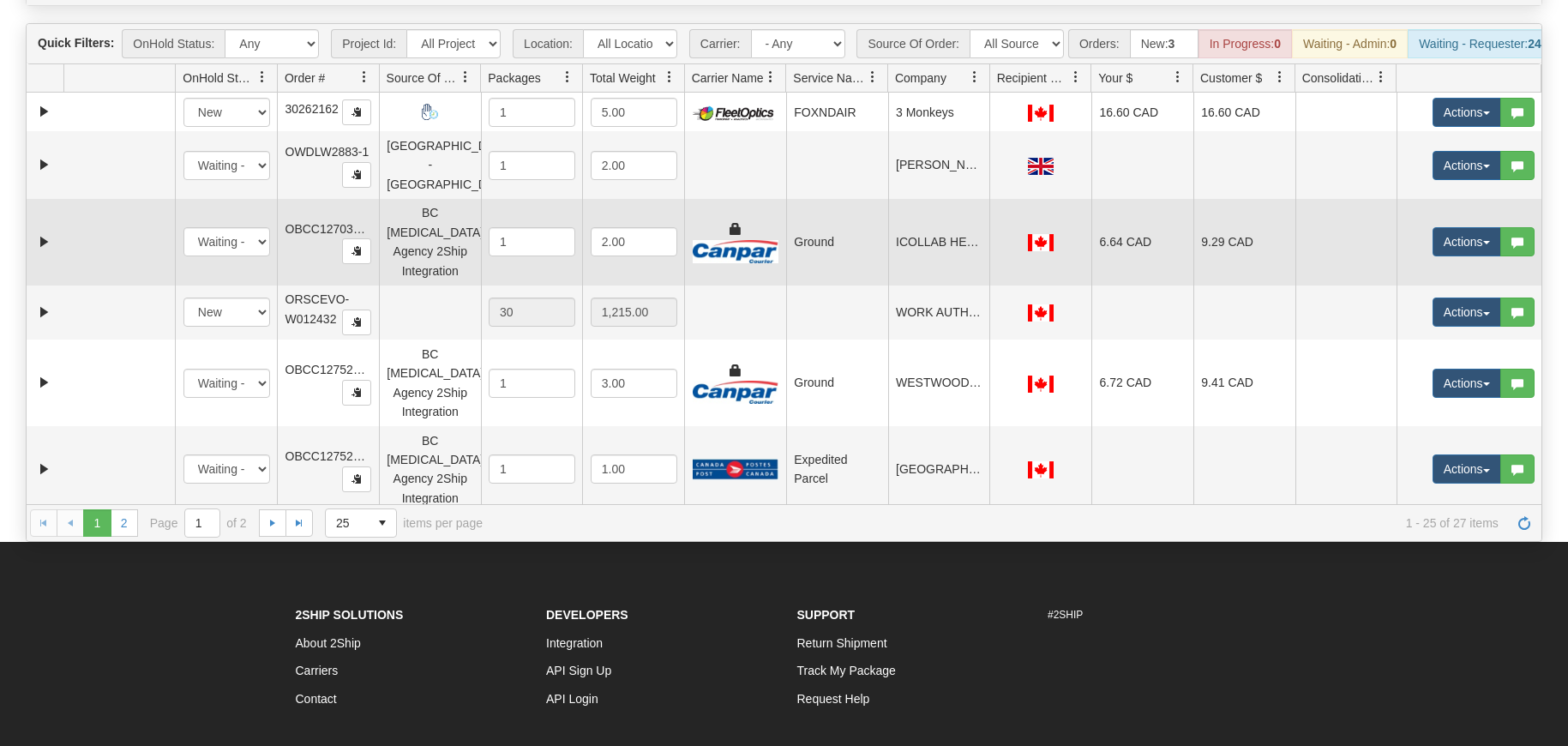
click at [61, 232] on td at bounding box center [45, 242] width 36 height 87
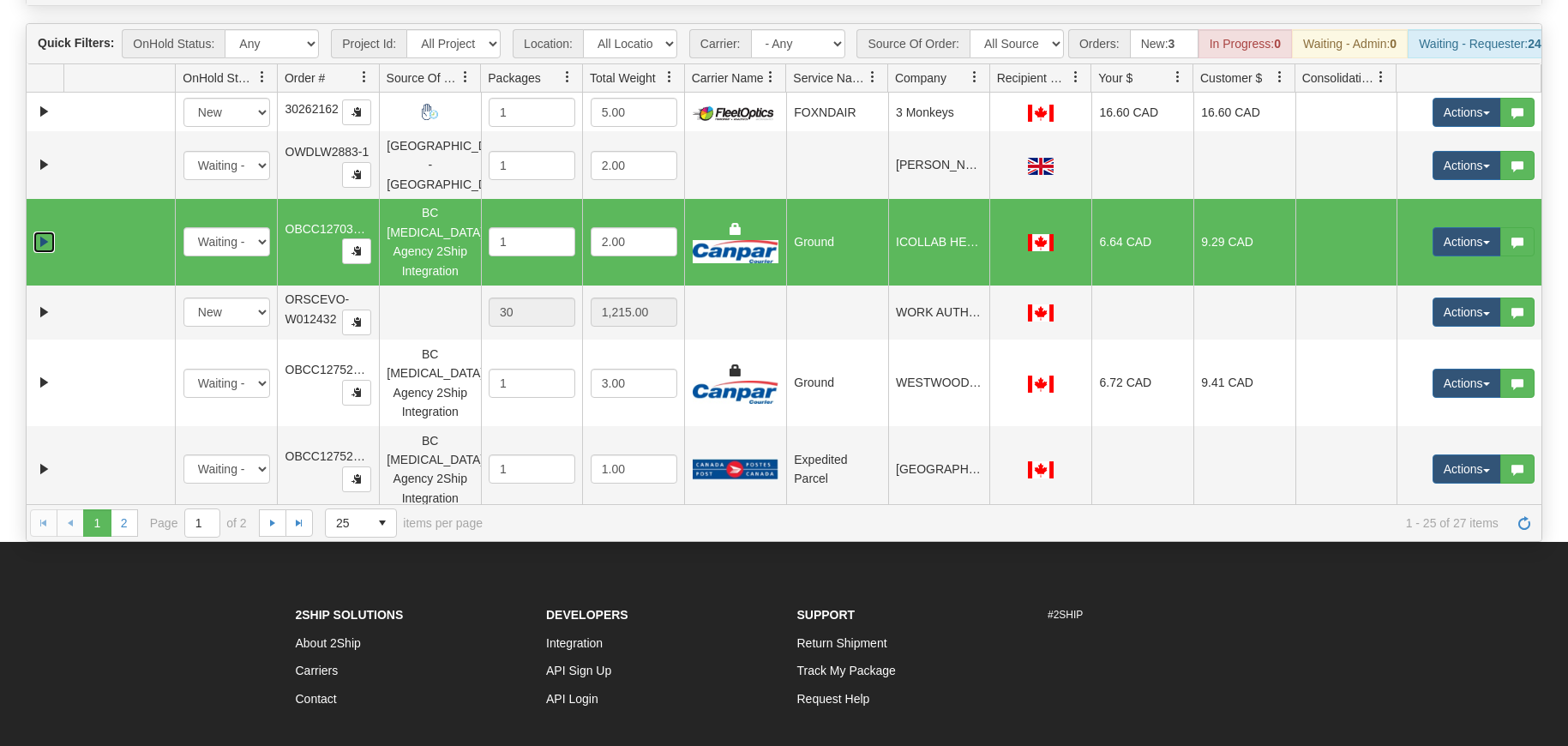
click at [48, 232] on link "Expand" at bounding box center [44, 242] width 22 height 22
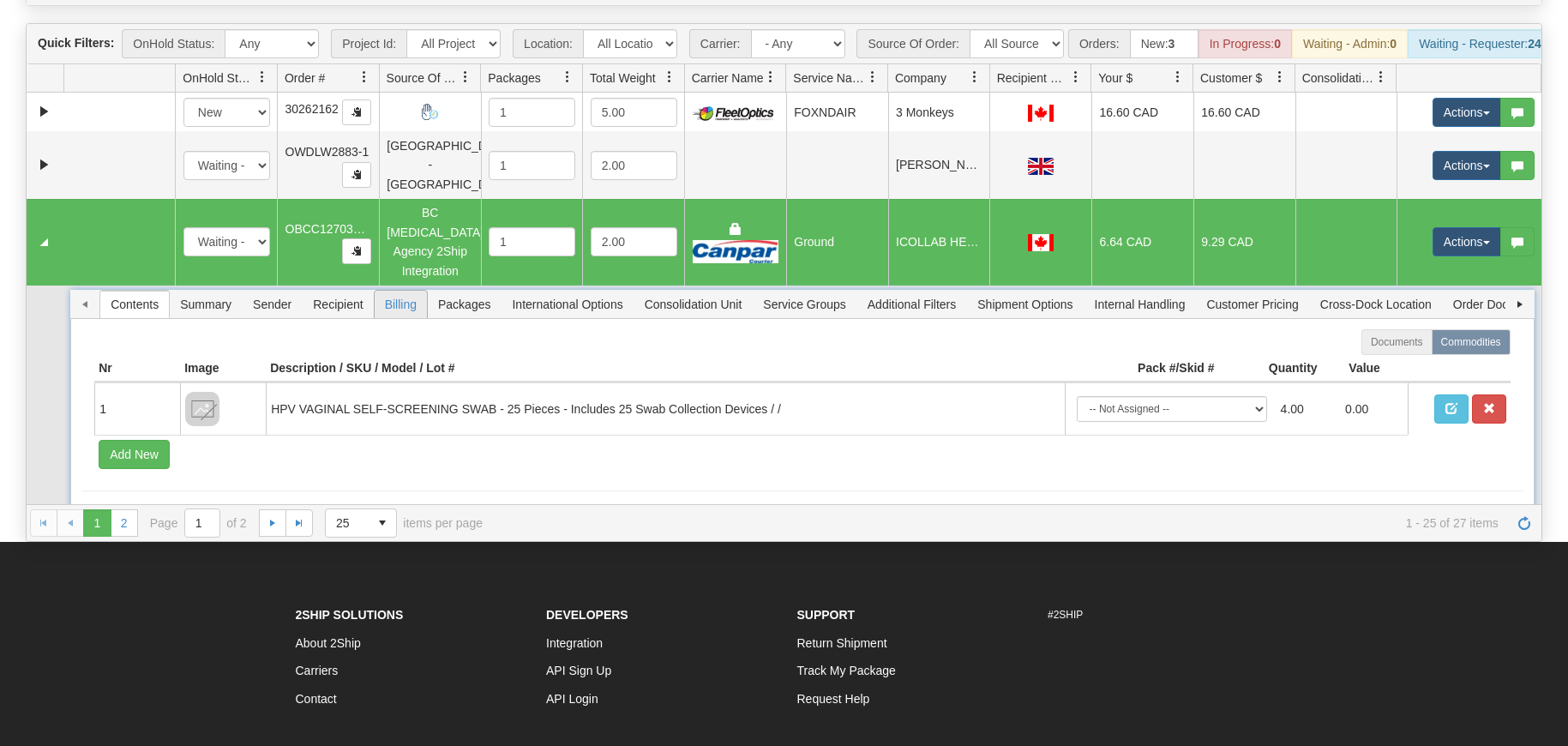
click at [399, 291] on span "Billing" at bounding box center [401, 305] width 52 height 28
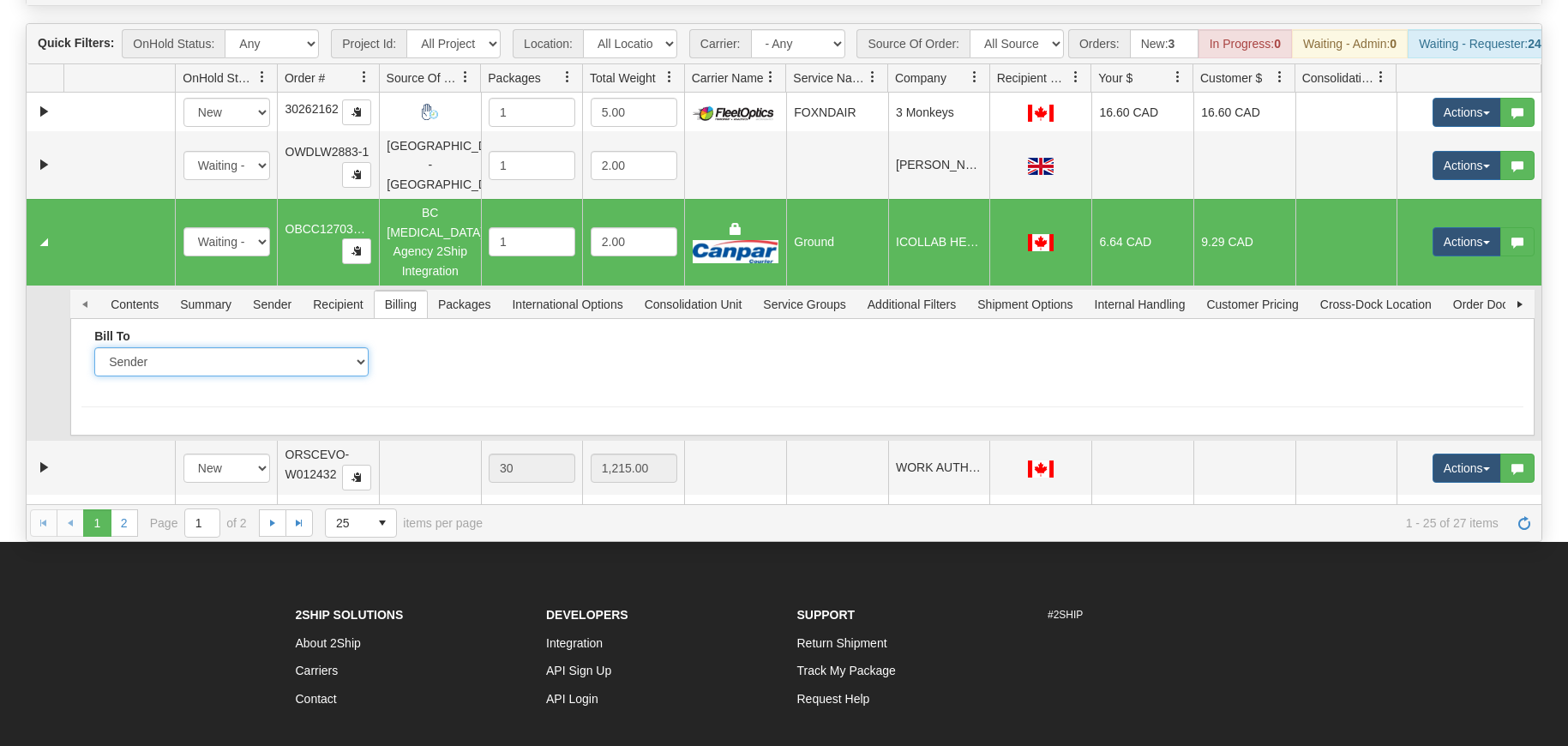
click at [95, 347] on select "Sender Recipient Third Party Collect" at bounding box center [232, 362] width 274 height 30
select select "3"
click option "Third Party" at bounding box center [0, 0] width 0 height 0
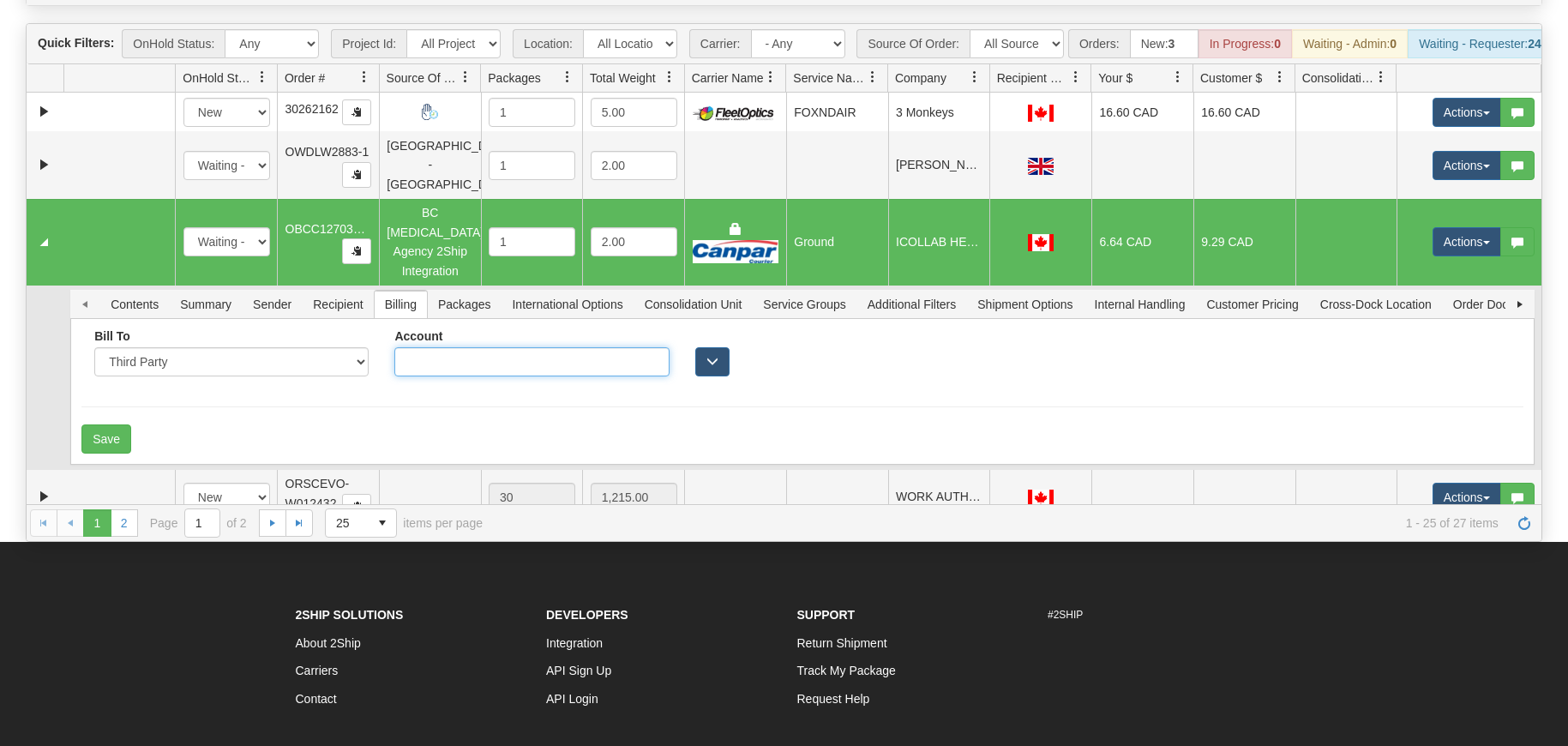
click at [538, 352] on input "Account" at bounding box center [531, 362] width 274 height 30
click at [546, 347] on input "Account" at bounding box center [531, 362] width 274 height 30
click at [721, 347] on button "button" at bounding box center [713, 362] width 35 height 30
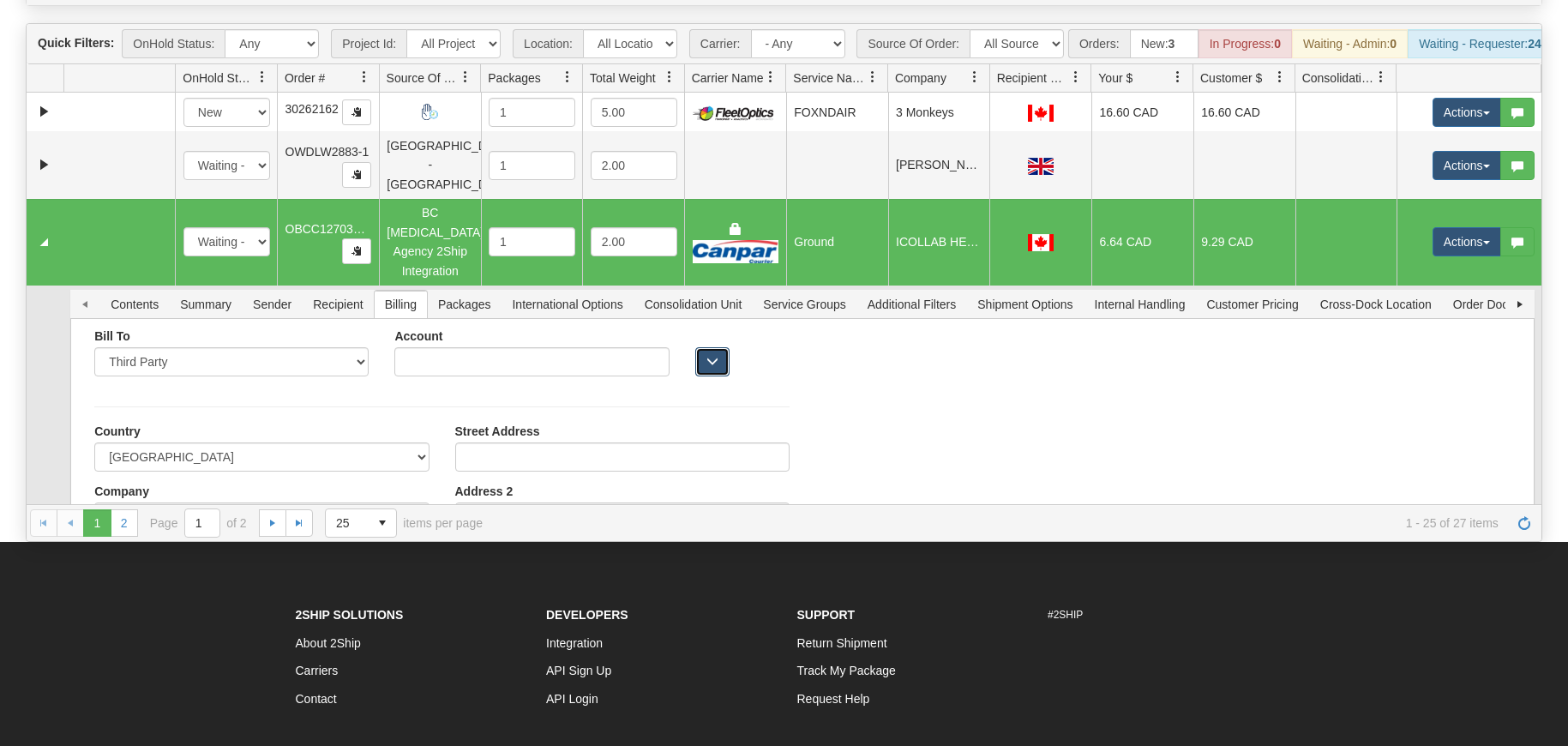
click at [698, 347] on button "button" at bounding box center [713, 362] width 35 height 30
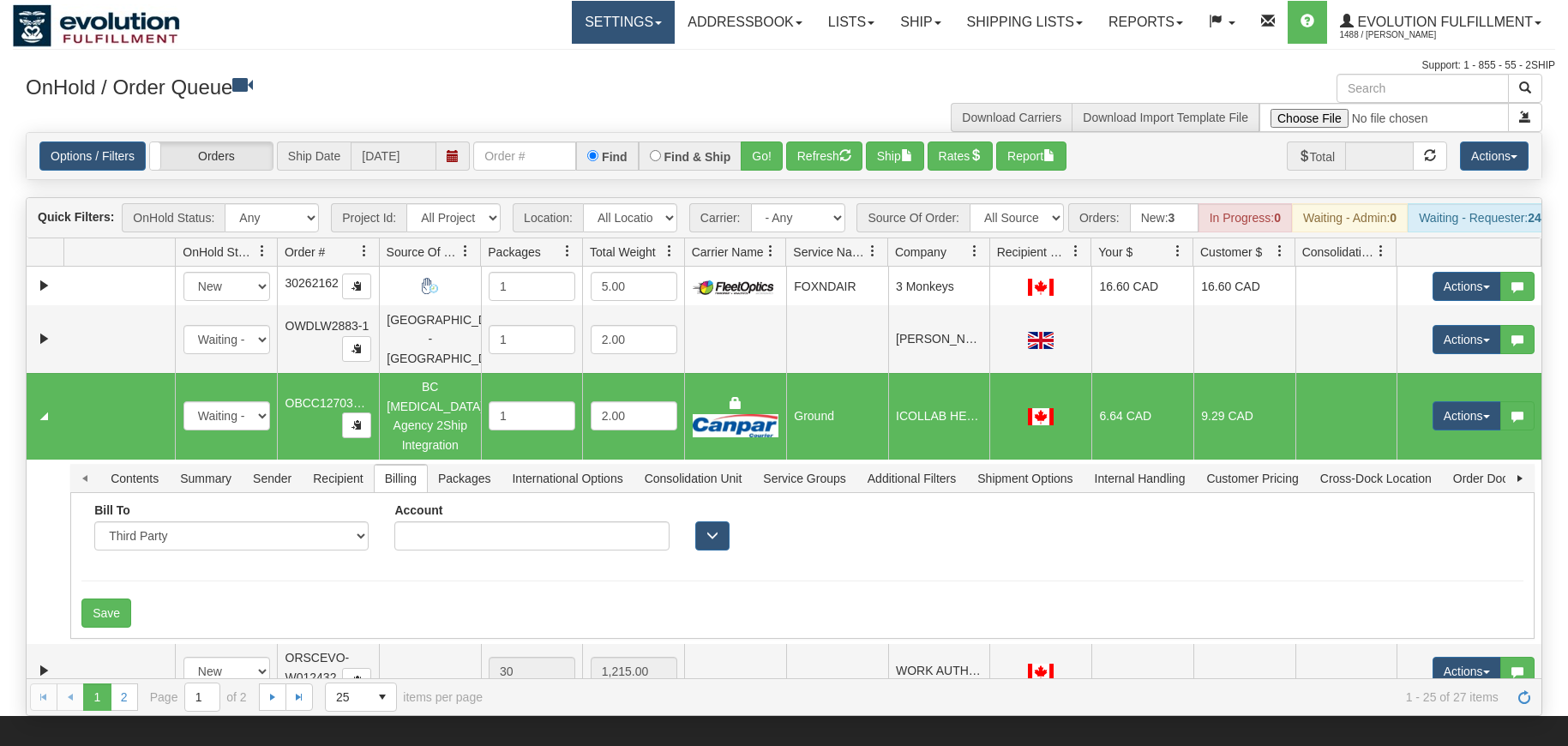
drag, startPoint x: 610, startPoint y: 49, endPoint x: 620, endPoint y: 25, distance: 26.0
click at [610, 49] on hr at bounding box center [784, 49] width 1543 height 1
click at [620, 25] on link "Settings" at bounding box center [623, 22] width 103 height 43
click at [676, 30] on link "Addressbook" at bounding box center [745, 22] width 141 height 43
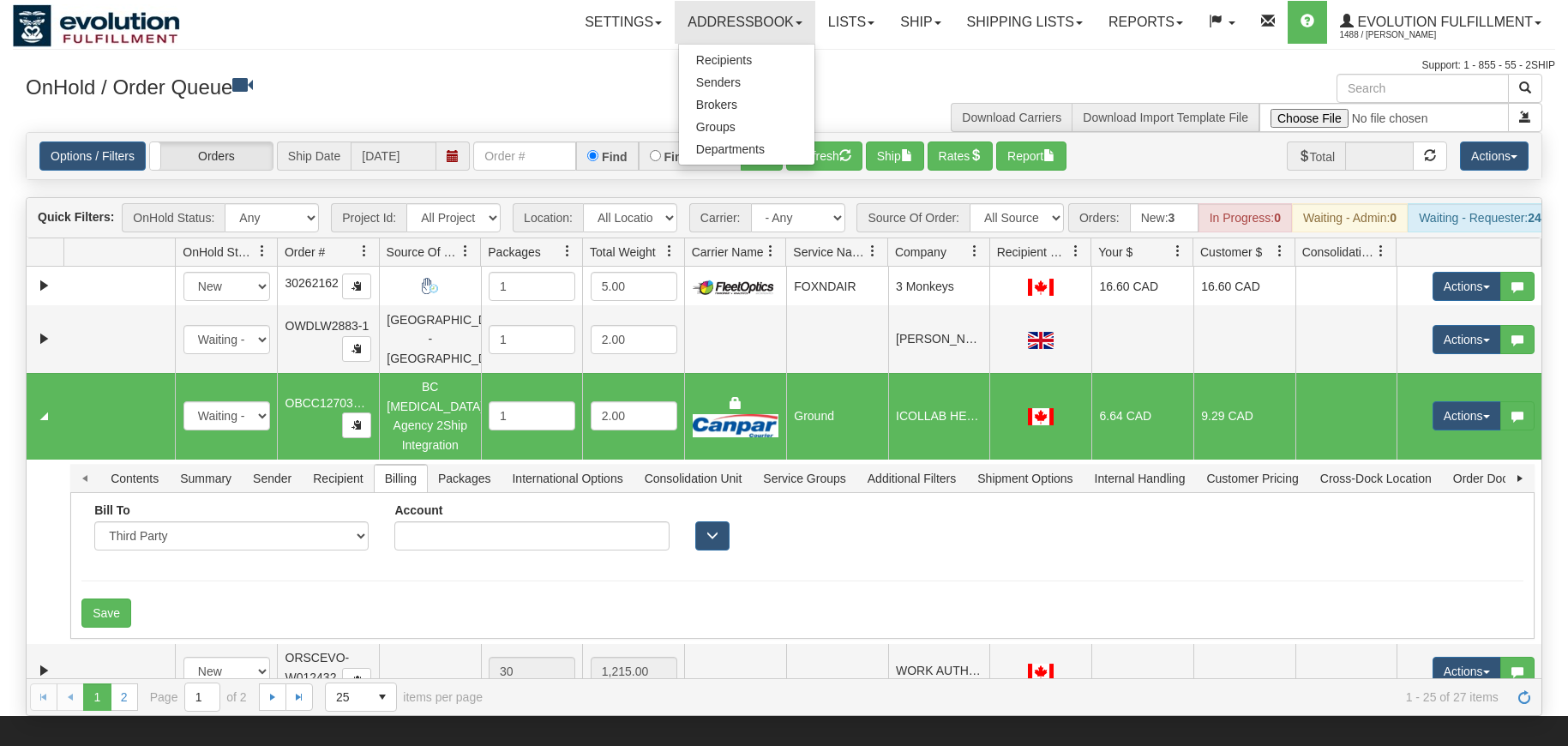
click at [471, 84] on h3 "OnHold / Order Queue" at bounding box center [399, 86] width 746 height 25
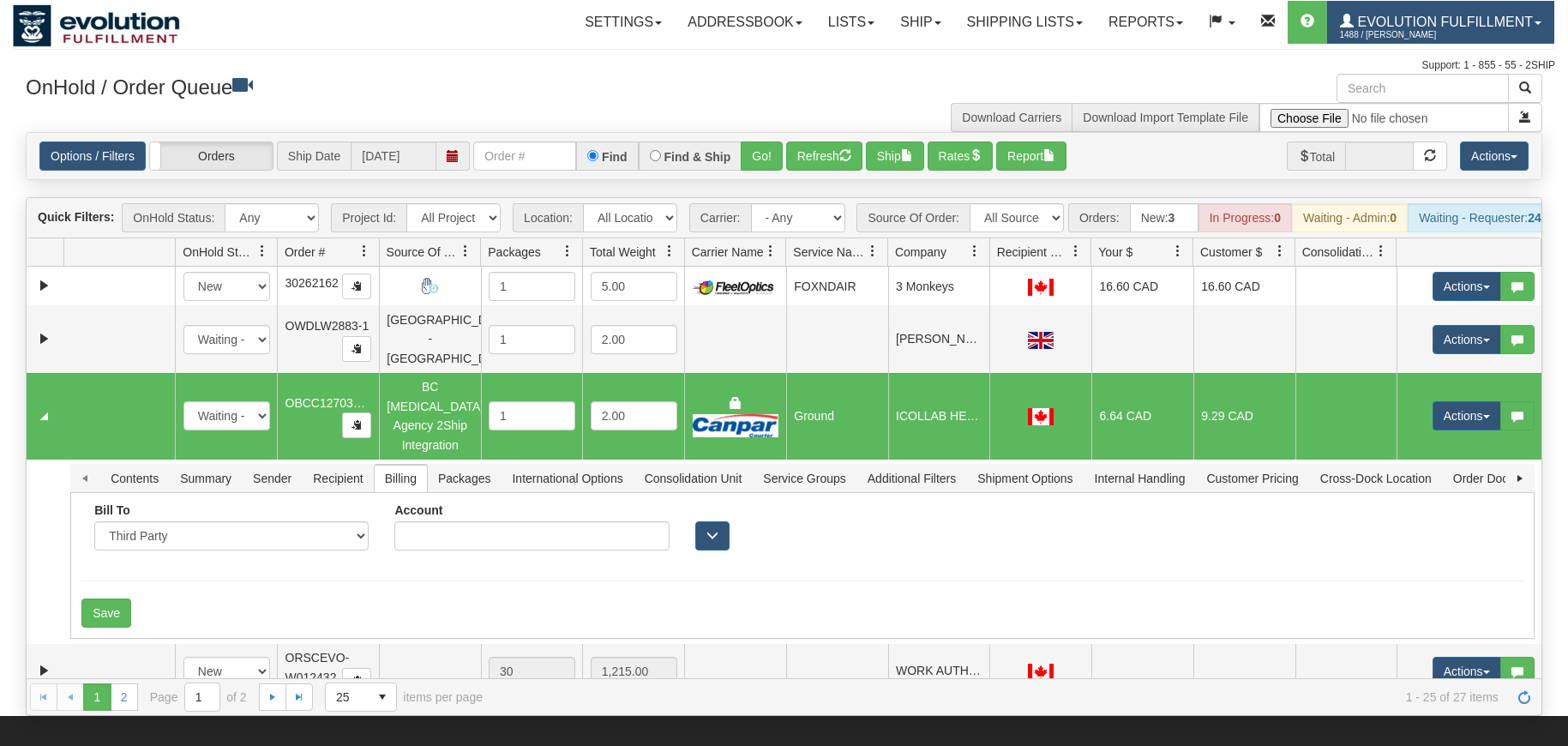
click at [1466, 42] on span "1488 / [PERSON_NAME]" at bounding box center [1405, 36] width 128 height 17
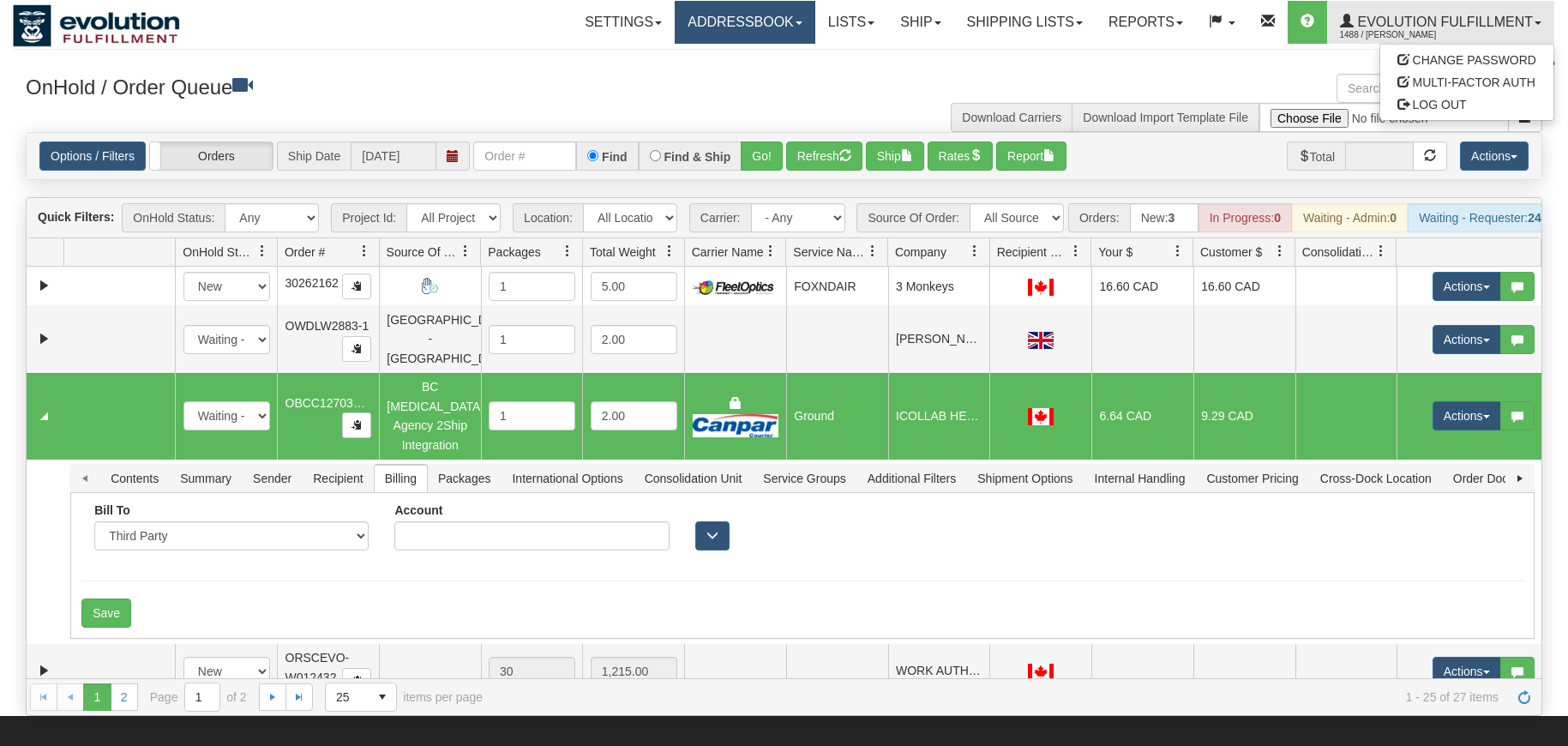
click at [726, 15] on link "Addressbook" at bounding box center [745, 22] width 141 height 43
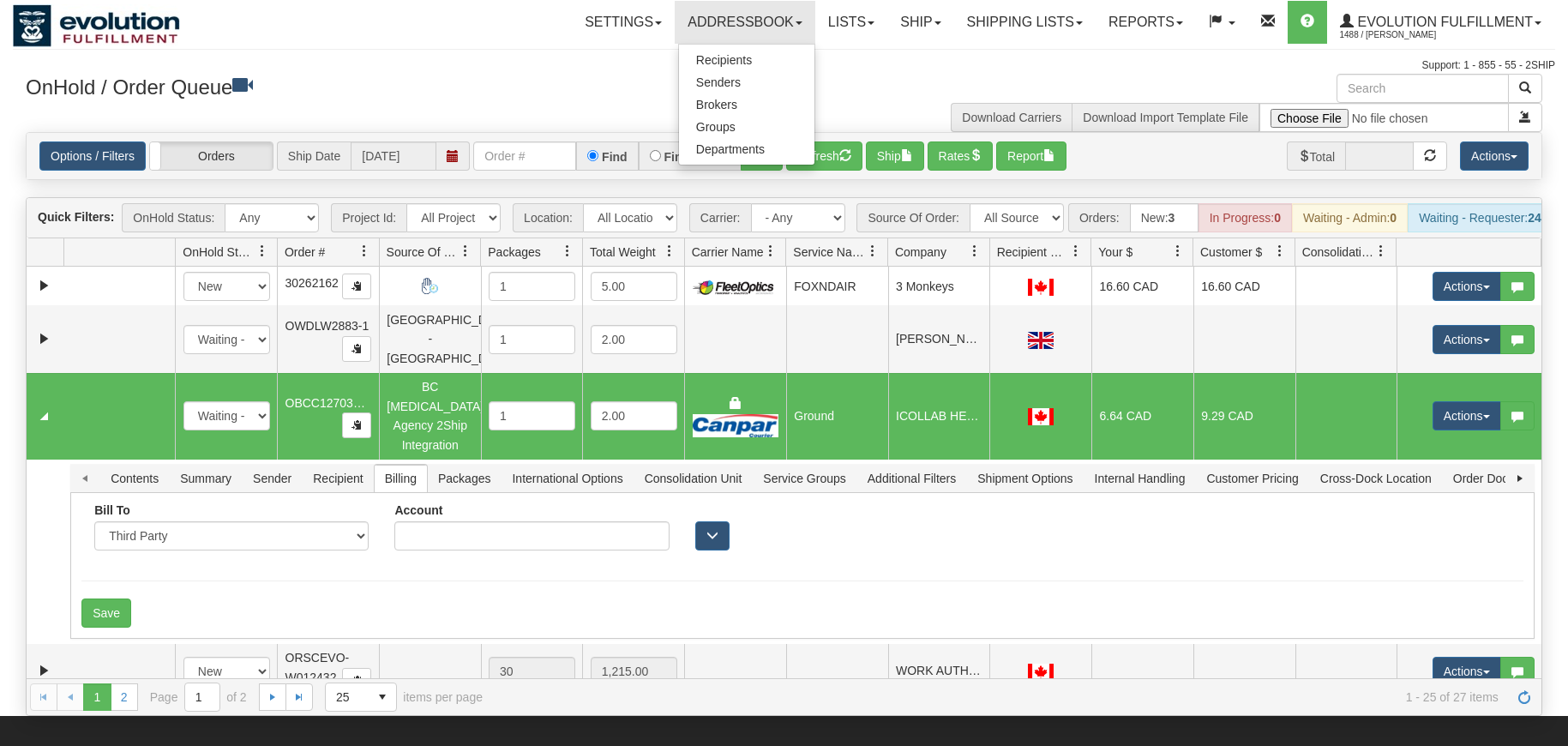
click at [458, 62] on div "Support: 1 - 855 - 55 - 2SHIP" at bounding box center [784, 65] width 1543 height 15
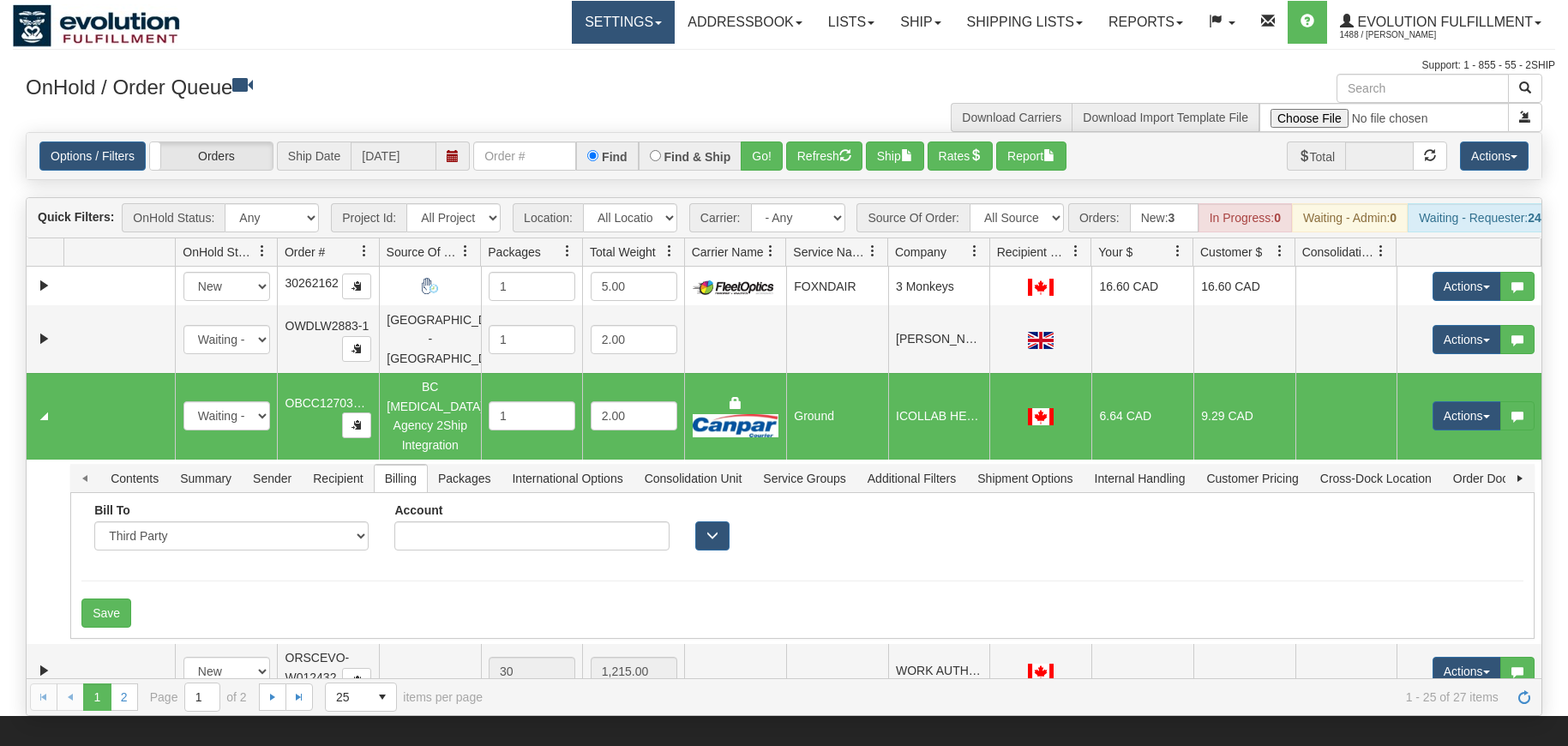
click at [610, 35] on link "Settings" at bounding box center [623, 22] width 103 height 43
click at [402, 39] on div "Settings Shipping Preferences Fields Preferences New Addressbook Recipients" at bounding box center [919, 22] width 1271 height 43
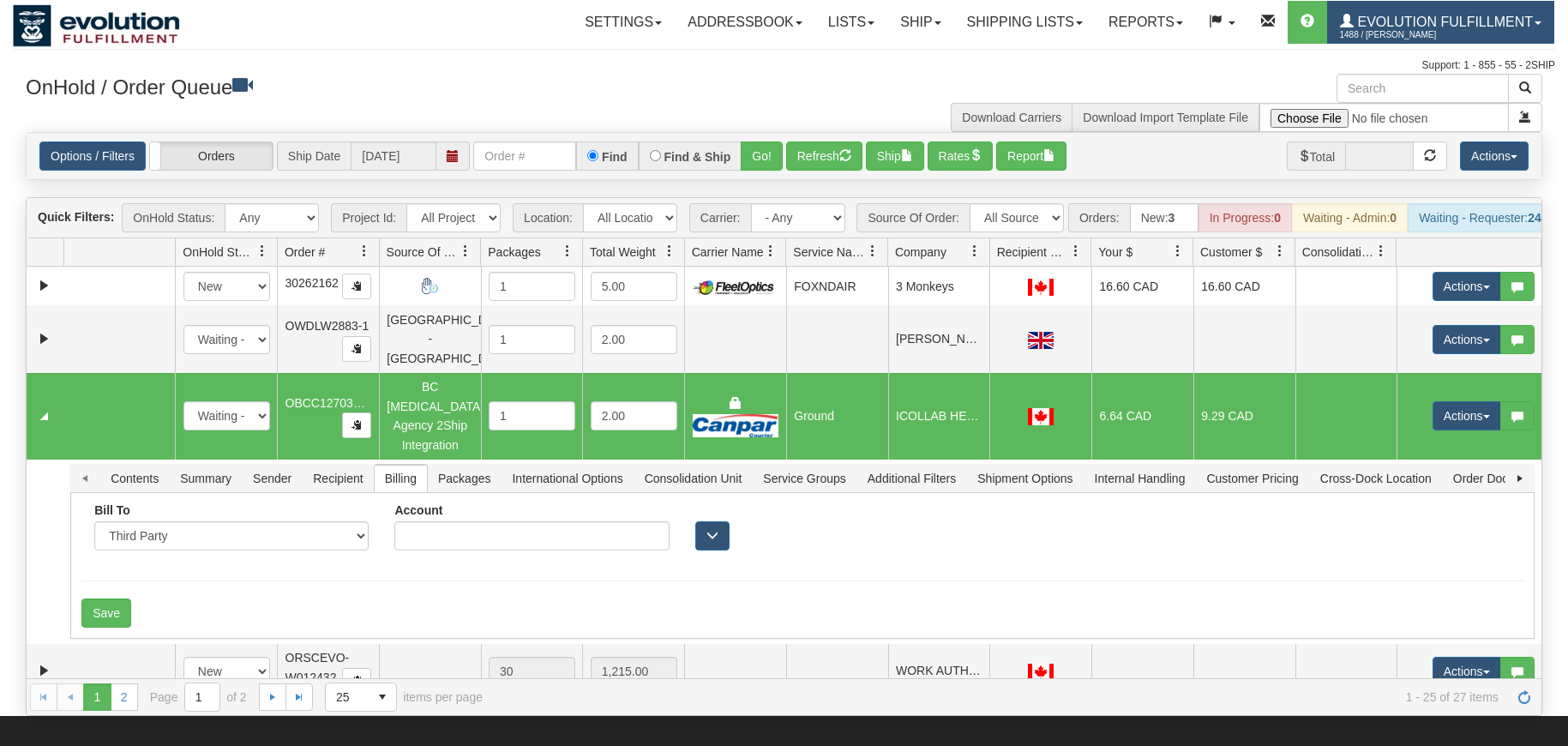
click at [1375, 26] on span "Evolution Fulfillment" at bounding box center [1443, 22] width 179 height 15
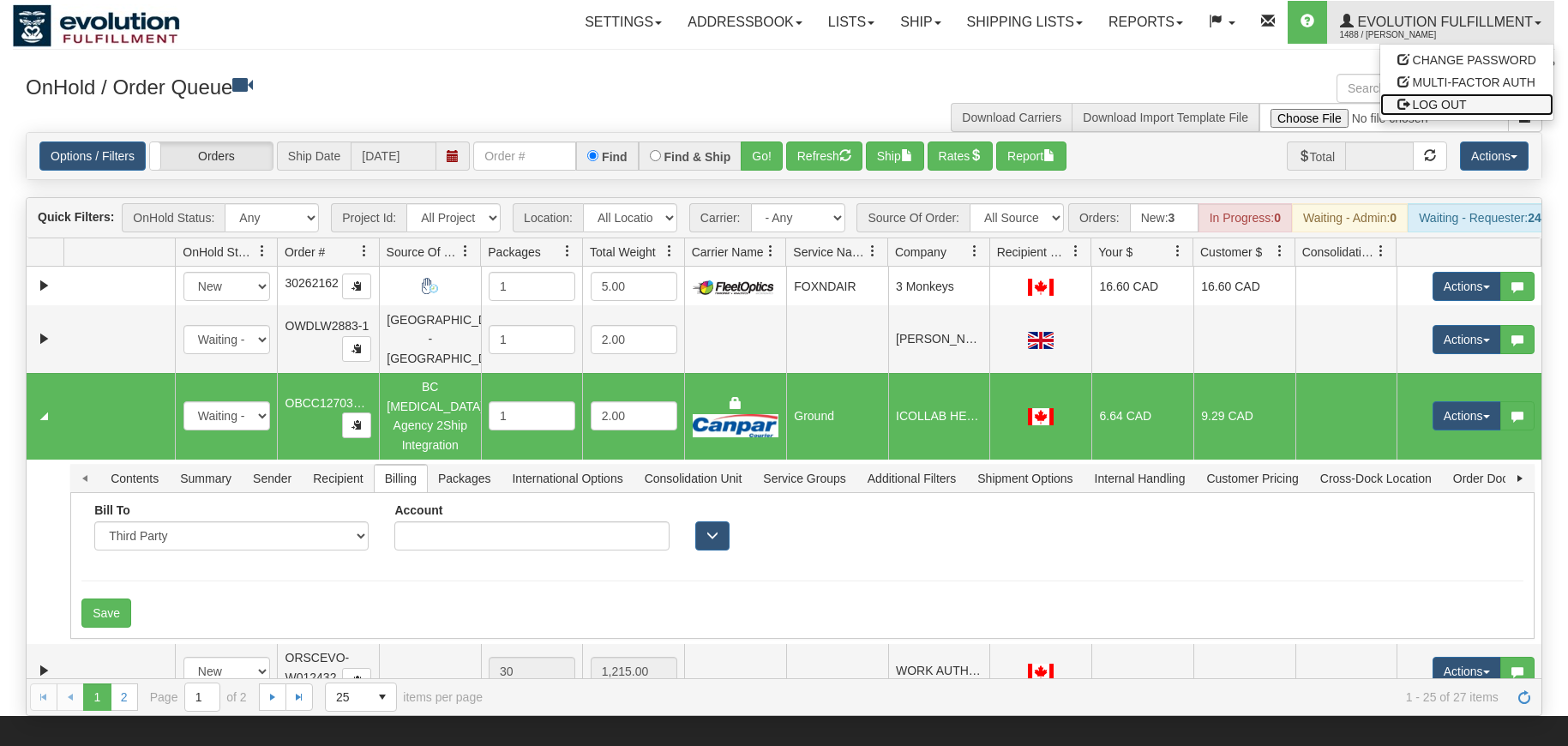
click at [1415, 109] on span "LOG OUT" at bounding box center [1440, 105] width 54 height 14
